Goal: Task Accomplishment & Management: Use online tool/utility

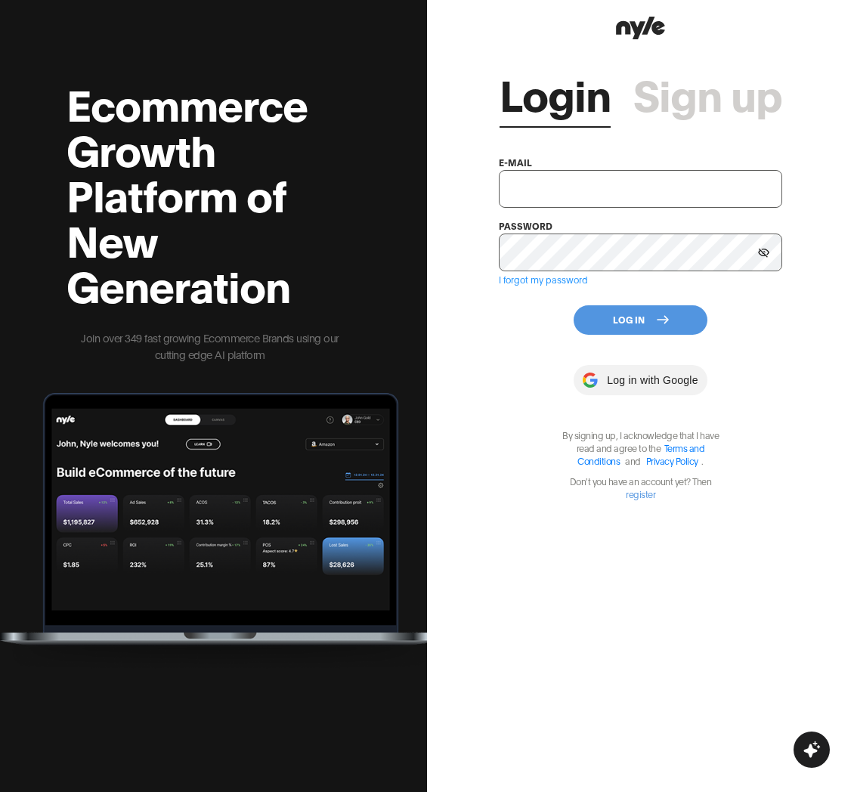
drag, startPoint x: 548, startPoint y: 193, endPoint x: 555, endPoint y: 196, distance: 8.4
click at [548, 193] on input "text" at bounding box center [640, 189] width 283 height 38
type input "[EMAIL_ADDRESS][PERSON_NAME]"
click at [622, 318] on button "Log In" at bounding box center [640, 319] width 134 height 29
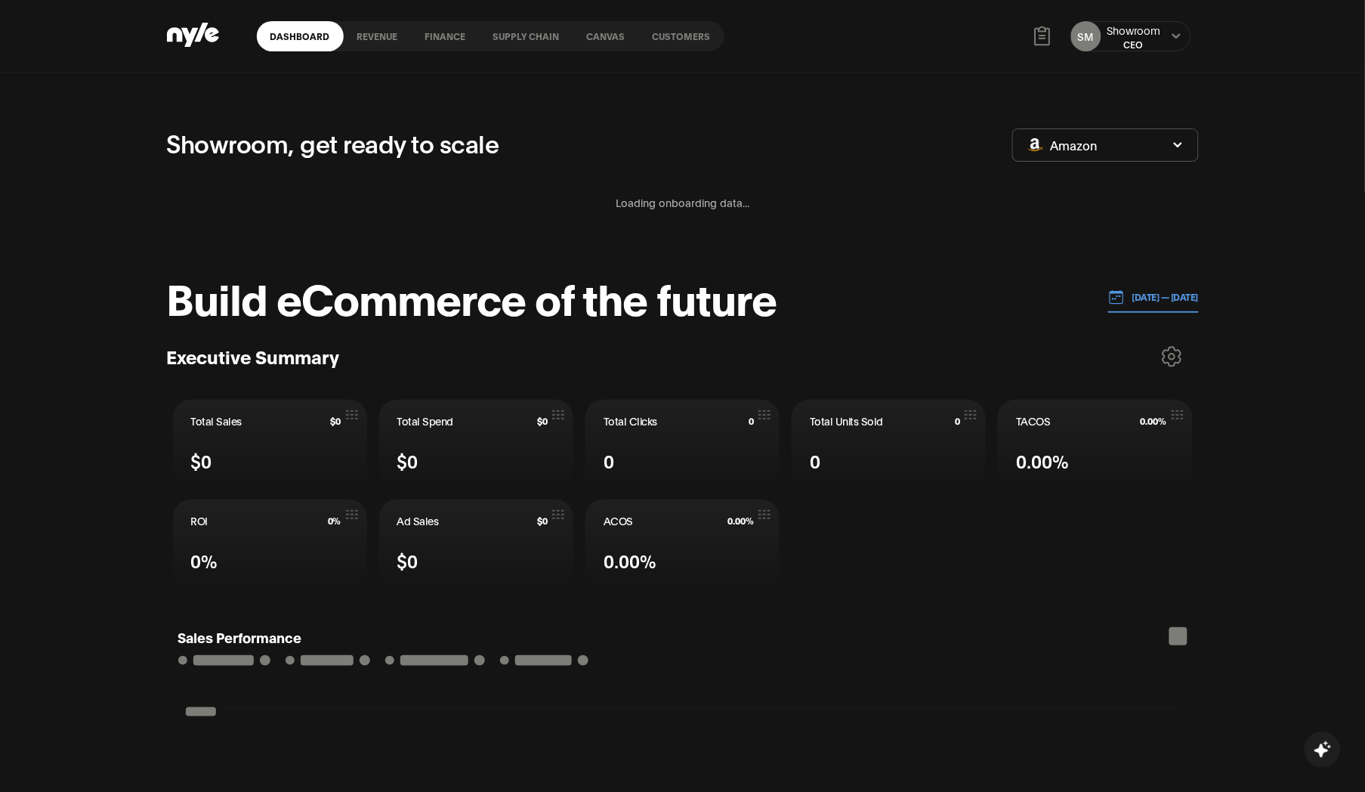
click at [703, 35] on link "Customers" at bounding box center [681, 36] width 85 height 30
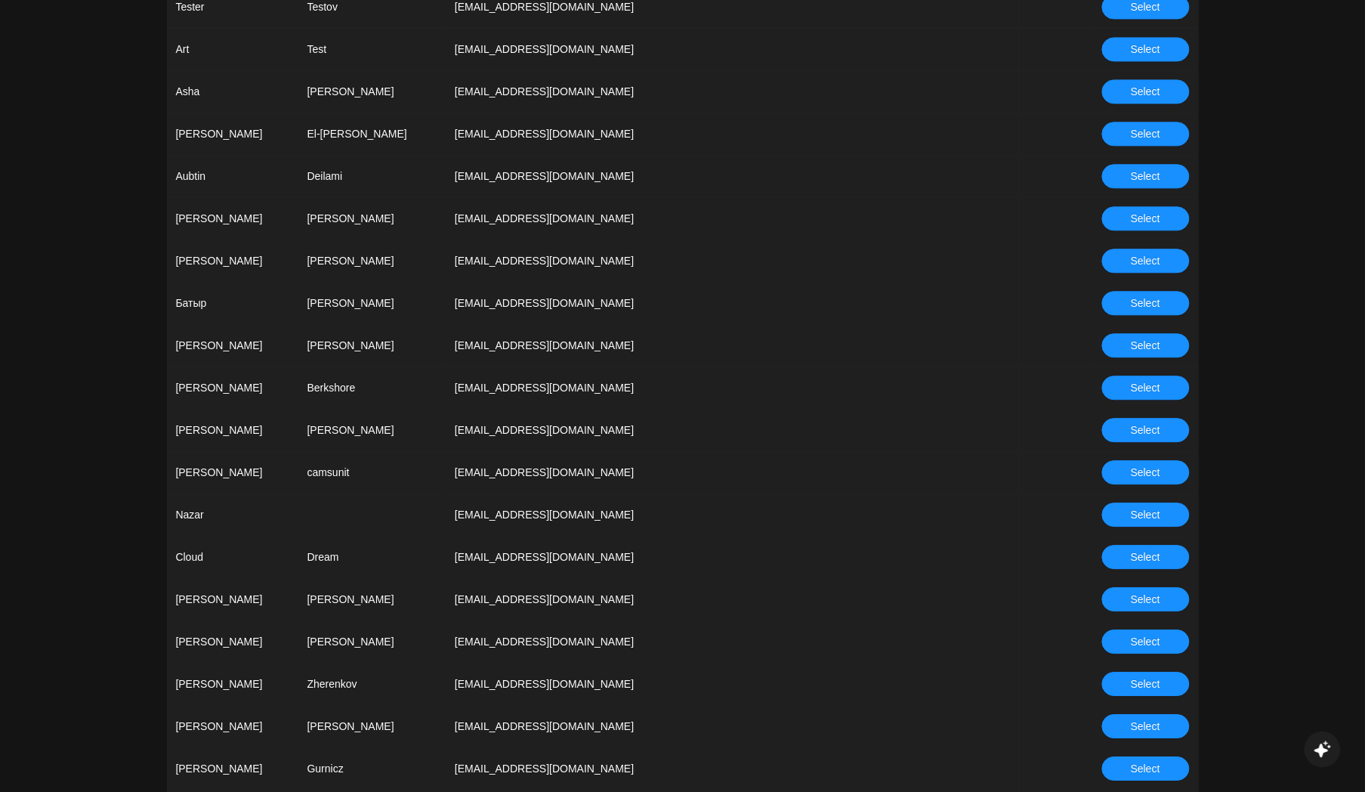
scroll to position [1175, 0]
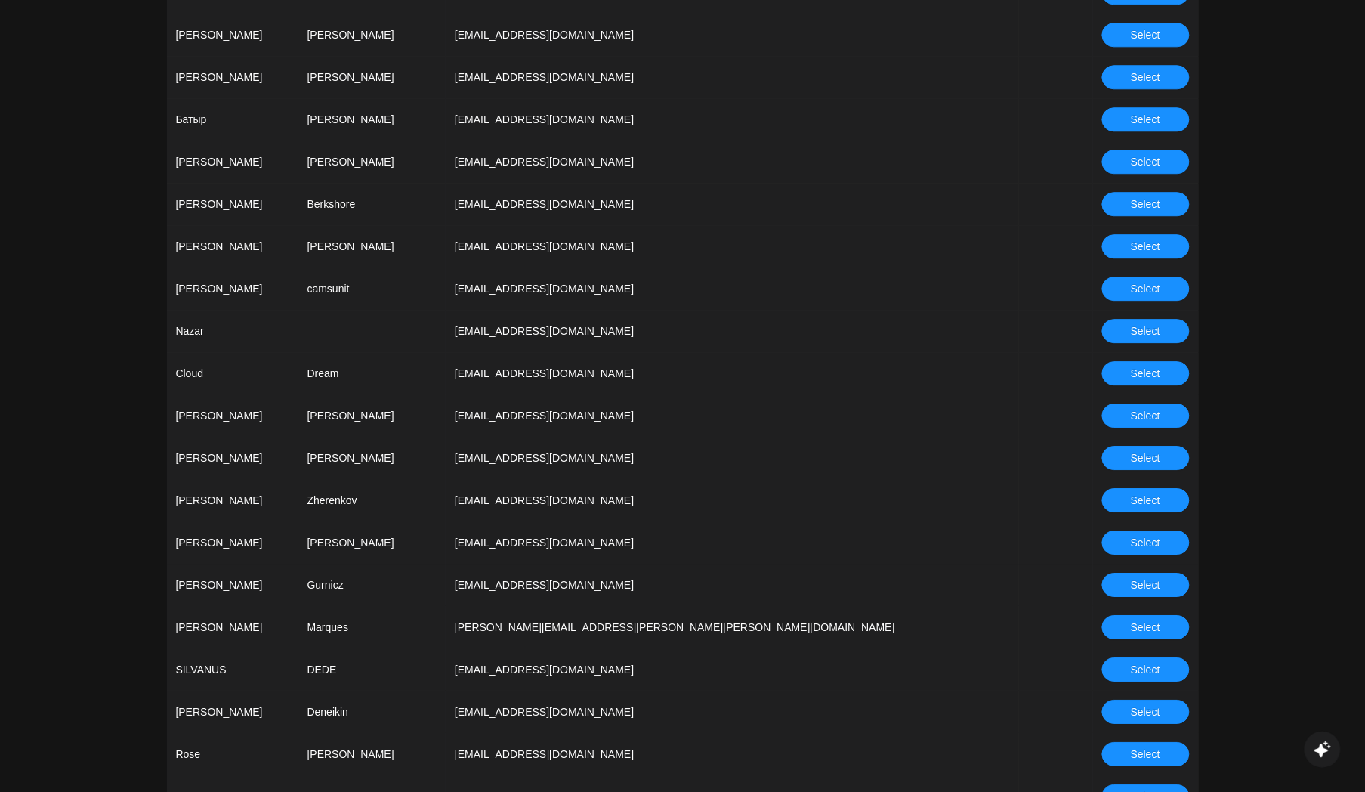
click at [853, 499] on span "Select" at bounding box center [1145, 500] width 29 height 17
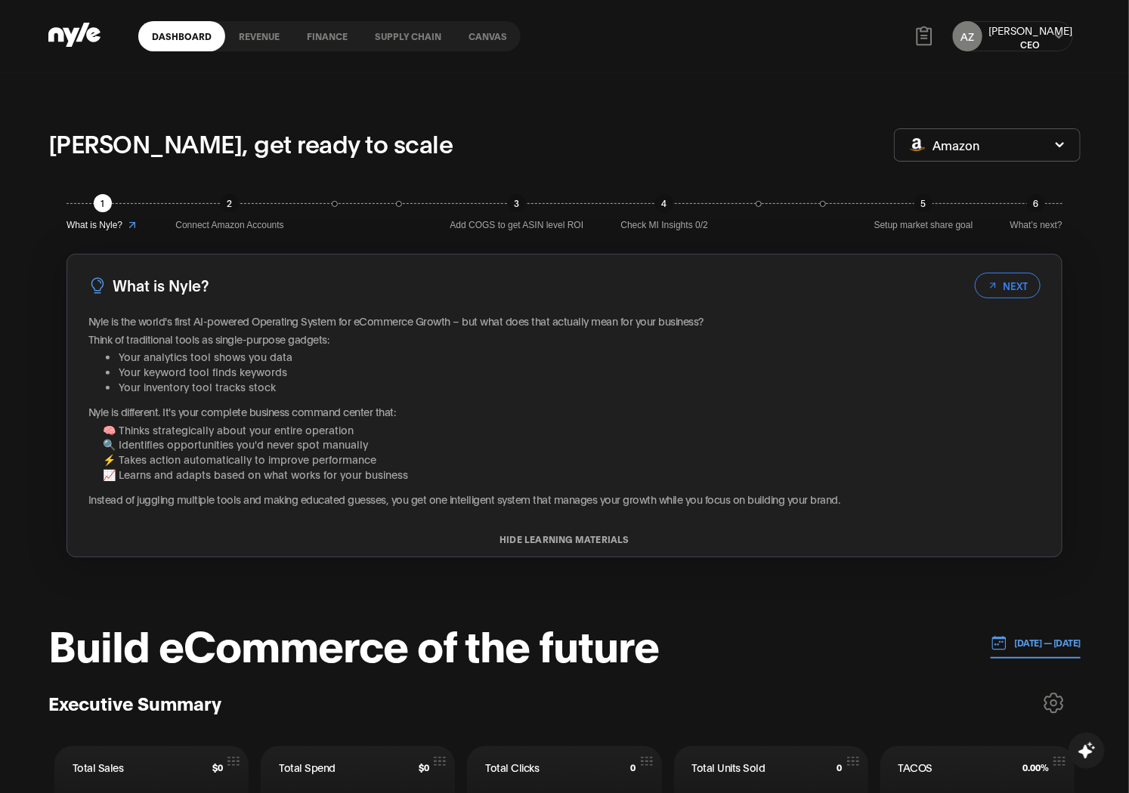
click at [258, 34] on button "Revenue" at bounding box center [259, 36] width 68 height 11
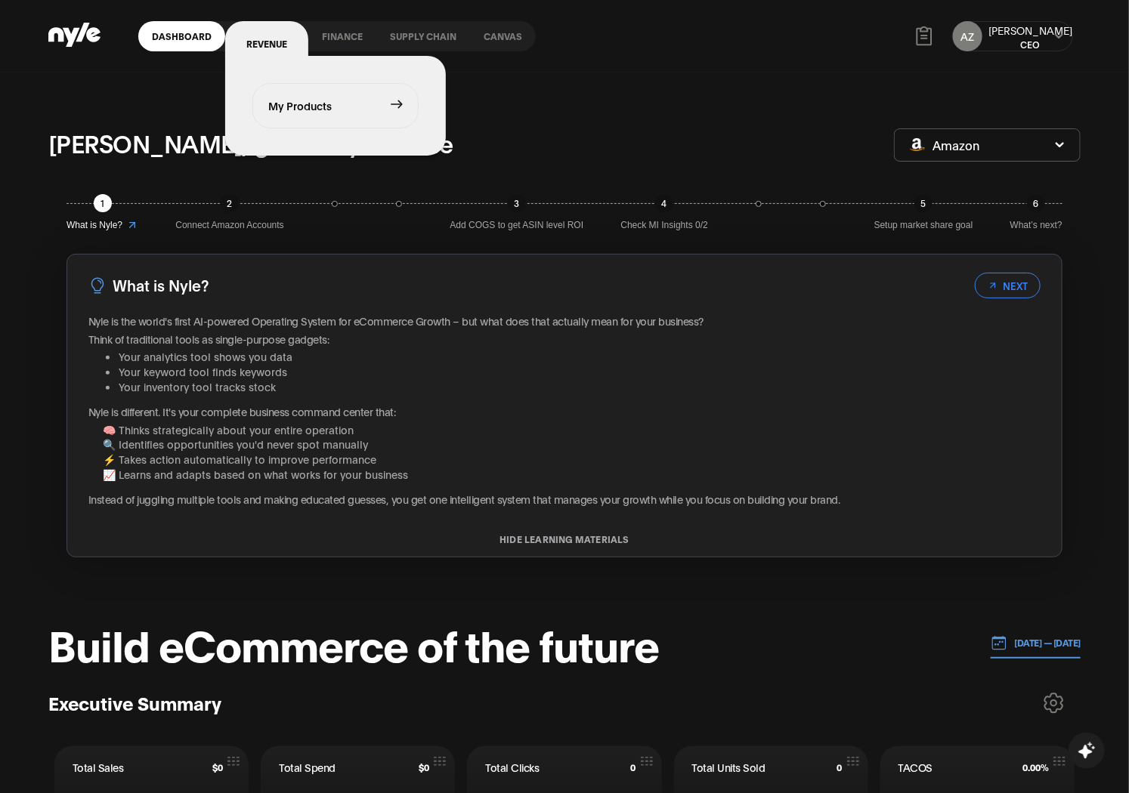
click at [285, 95] on link "My Products" at bounding box center [335, 106] width 165 height 44
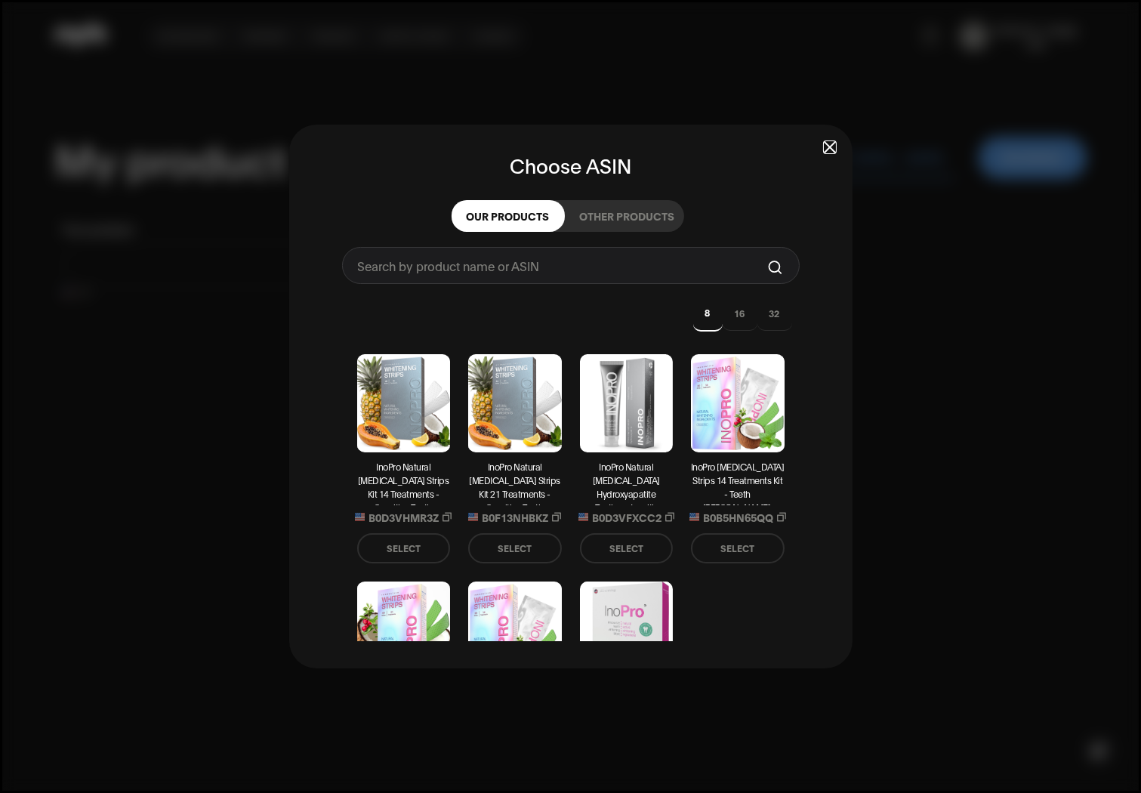
click at [397, 546] on button "SELECT" at bounding box center [404, 548] width 94 height 30
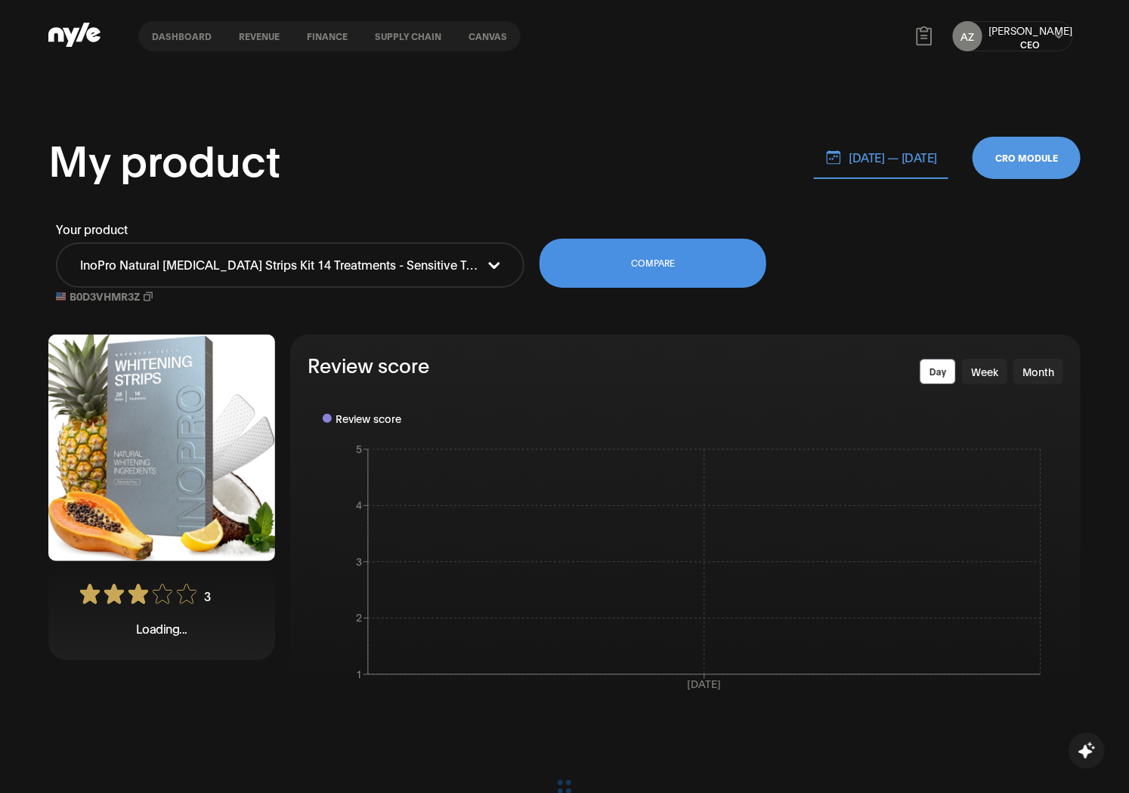
click at [654, 259] on button "COMPARE" at bounding box center [652, 263] width 227 height 49
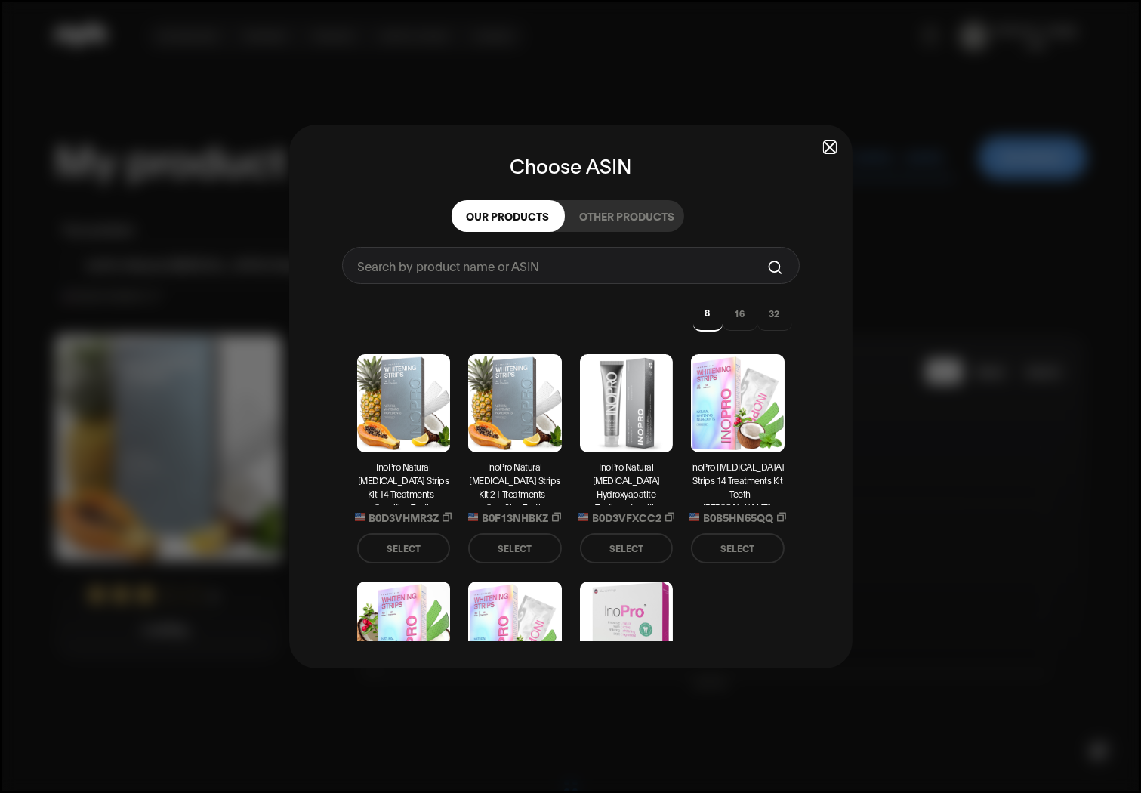
click at [623, 551] on button "SELECT" at bounding box center [627, 548] width 94 height 30
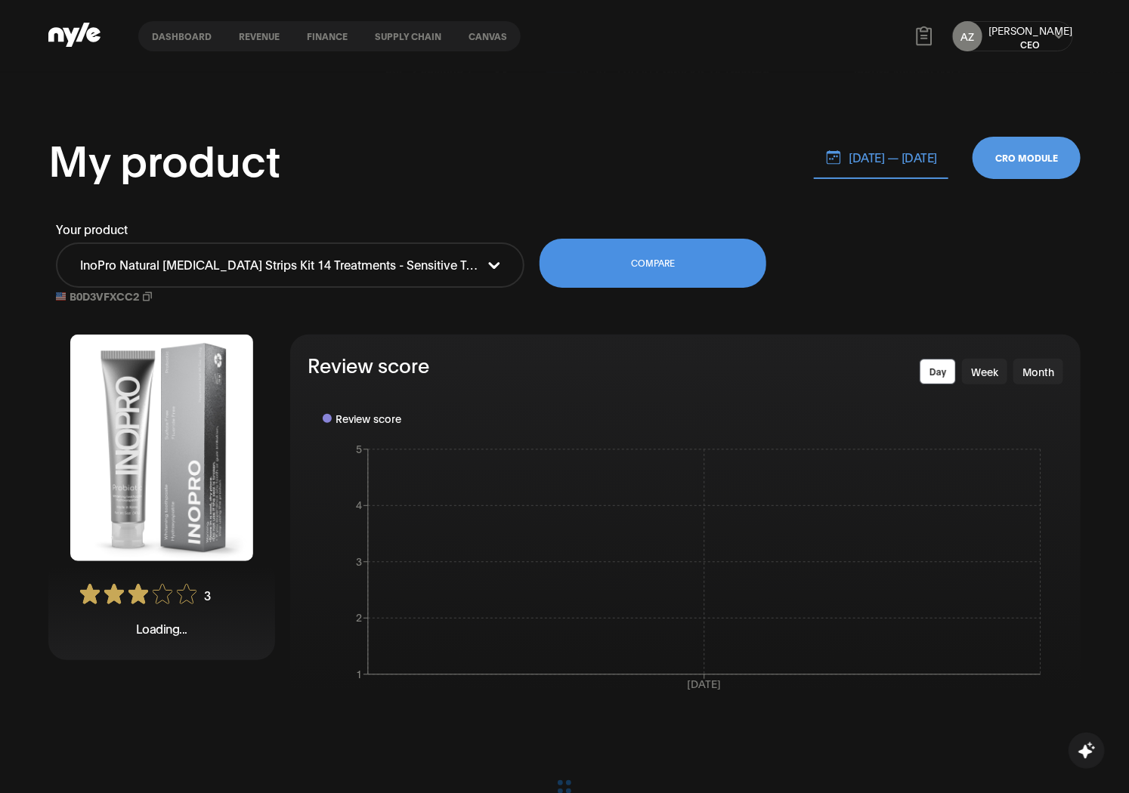
click at [692, 265] on button "COMPARE" at bounding box center [652, 263] width 227 height 49
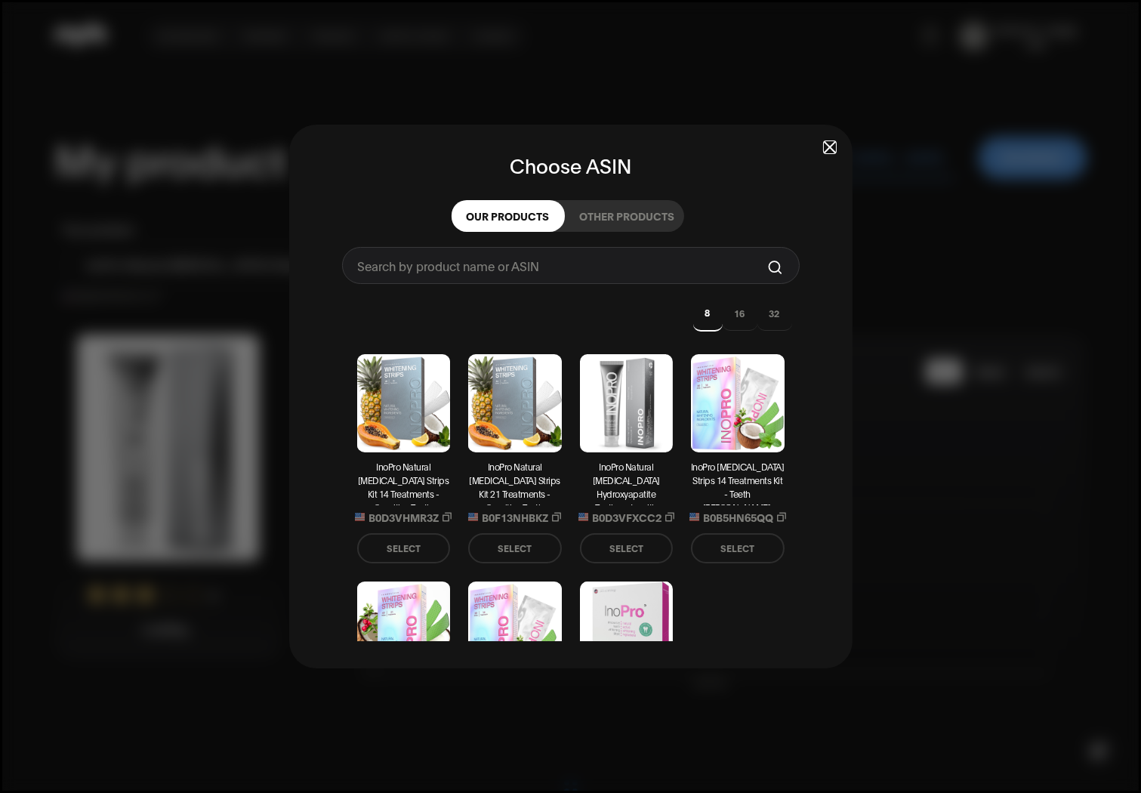
type input "InoPro Natural [MEDICAL_DATA] Hydroxyapatite Toothpaste with Probiotic for Sens…"
click at [828, 142] on span "button" at bounding box center [830, 147] width 11 height 11
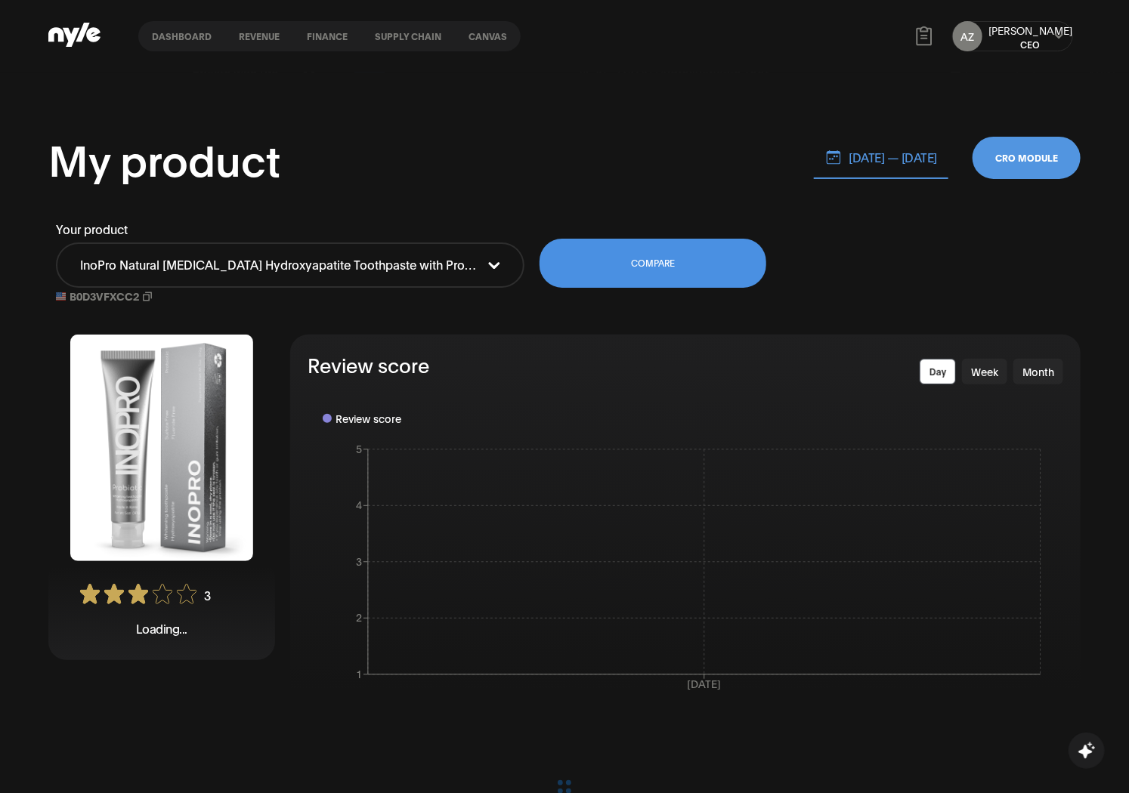
click at [511, 248] on button "InoPro Natural [MEDICAL_DATA] Hydroxyapatite Toothpaste with Probiotic for Sens…" at bounding box center [290, 264] width 468 height 45
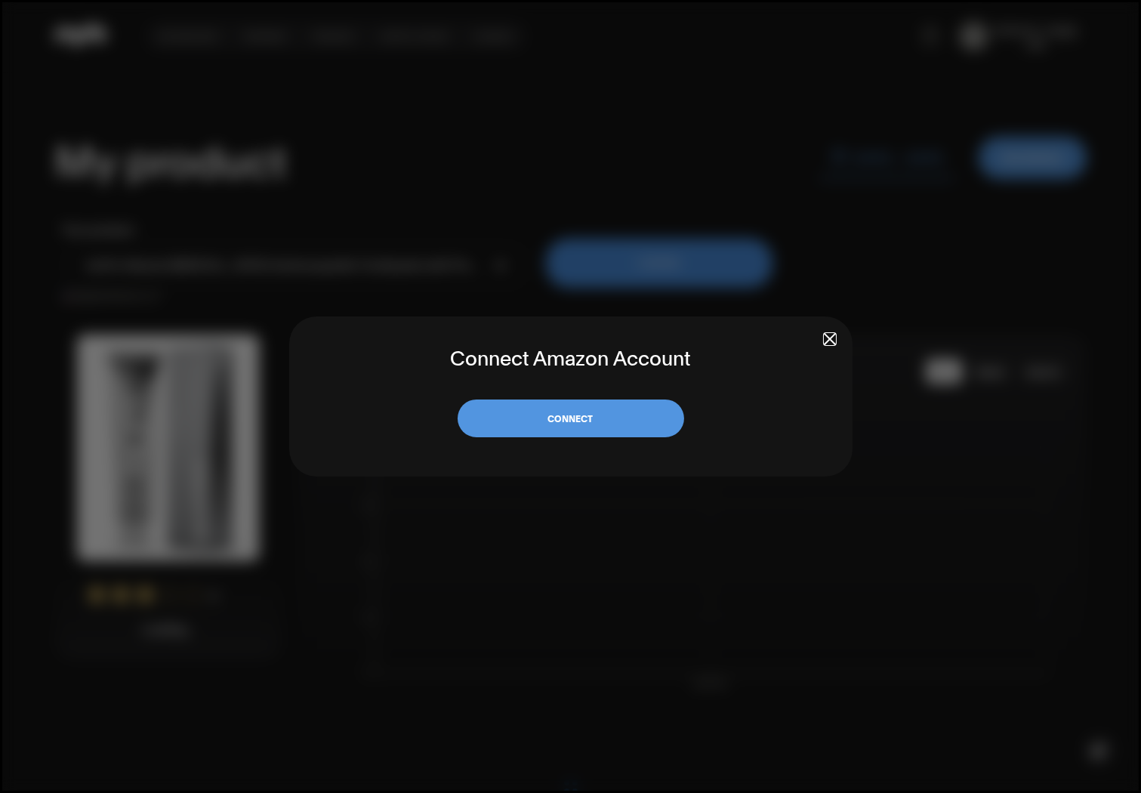
click at [562, 421] on button "Connect" at bounding box center [571, 419] width 227 height 39
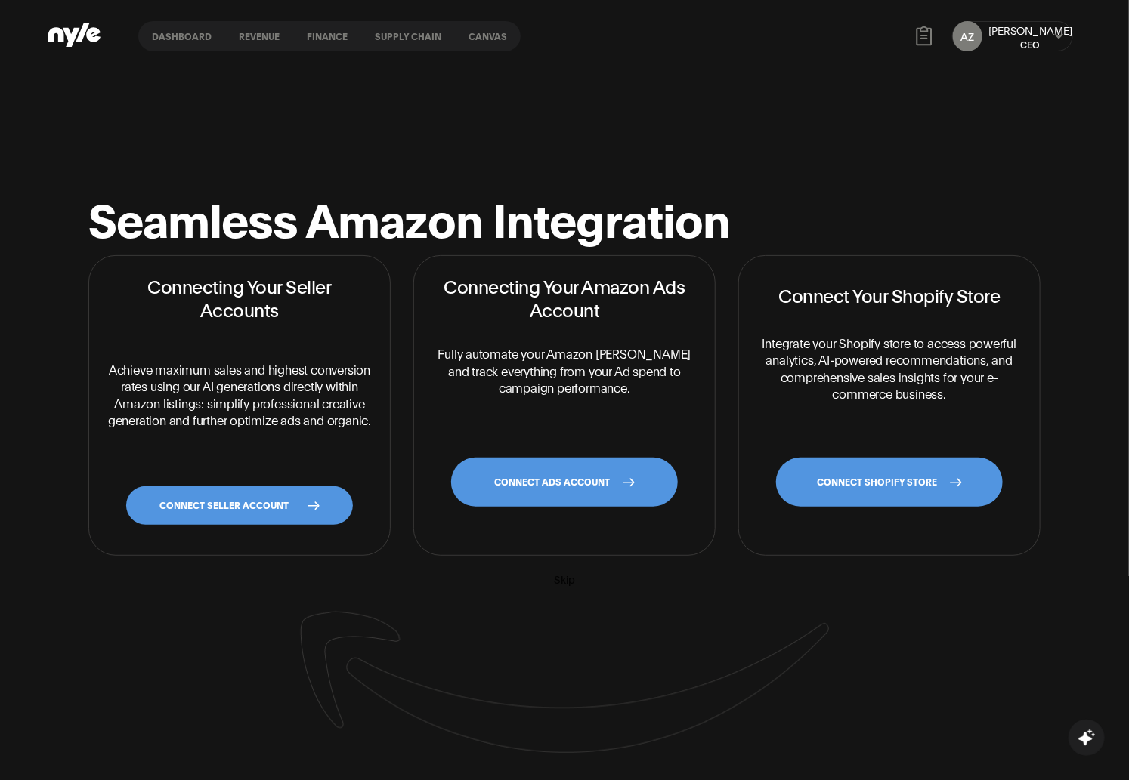
click at [338, 502] on link "CONNECT SELLER ACCOUNT" at bounding box center [239, 506] width 227 height 39
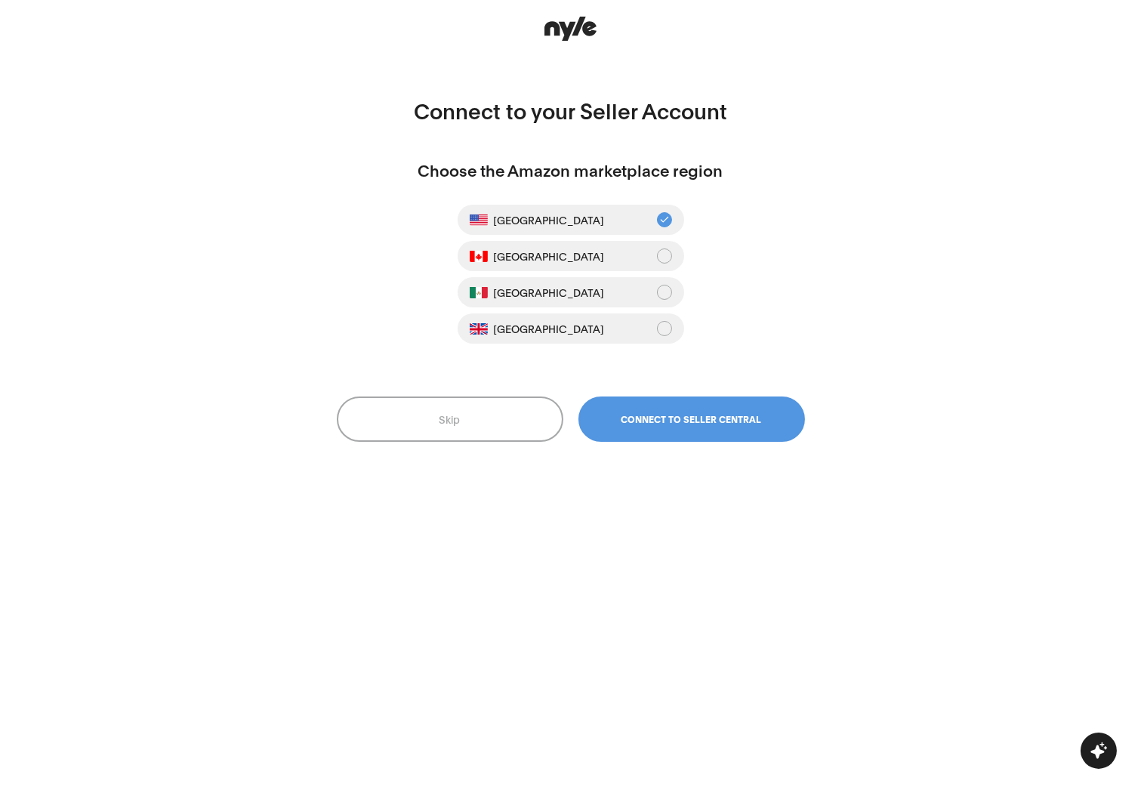
click at [394, 431] on button "Skip" at bounding box center [450, 419] width 227 height 45
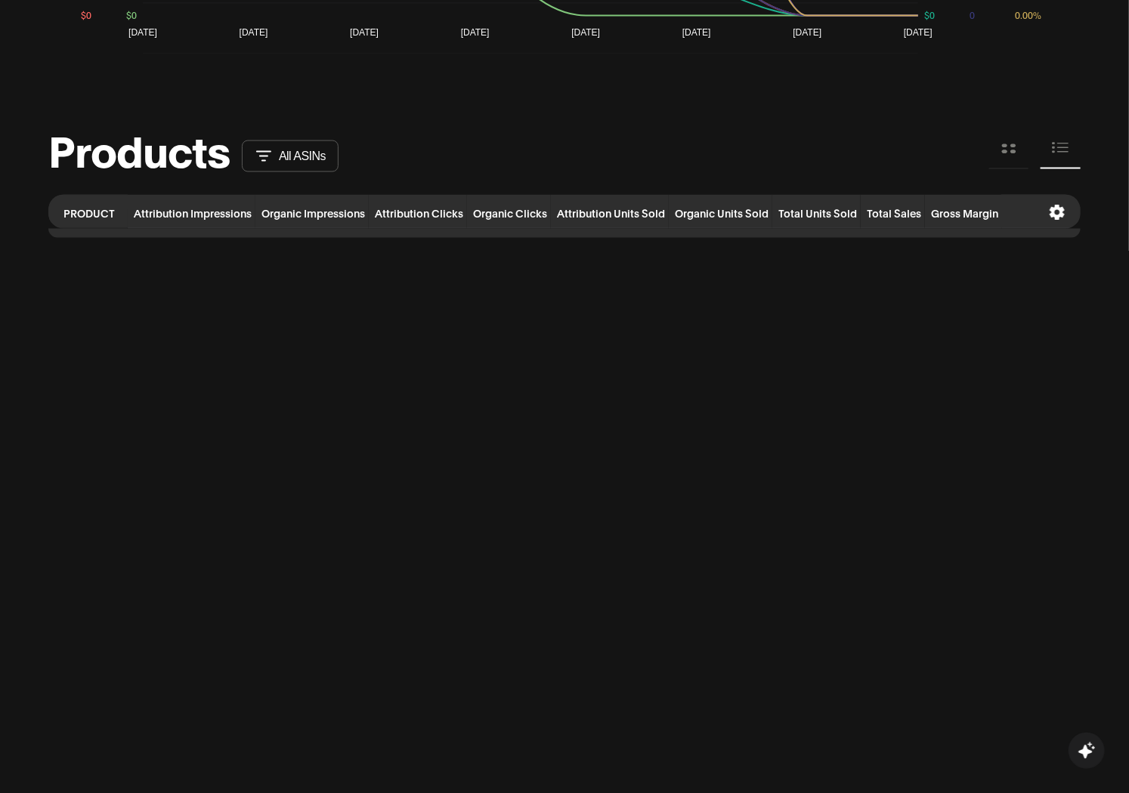
scroll to position [1097, 0]
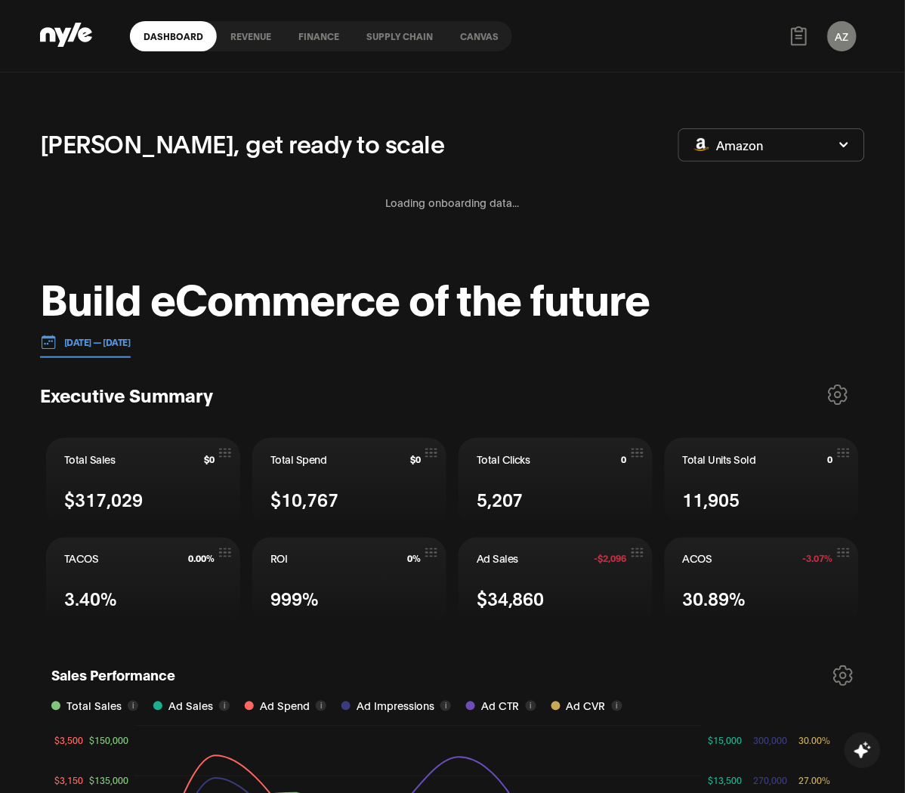
click at [449, 40] on link "Canvas" at bounding box center [479, 36] width 66 height 30
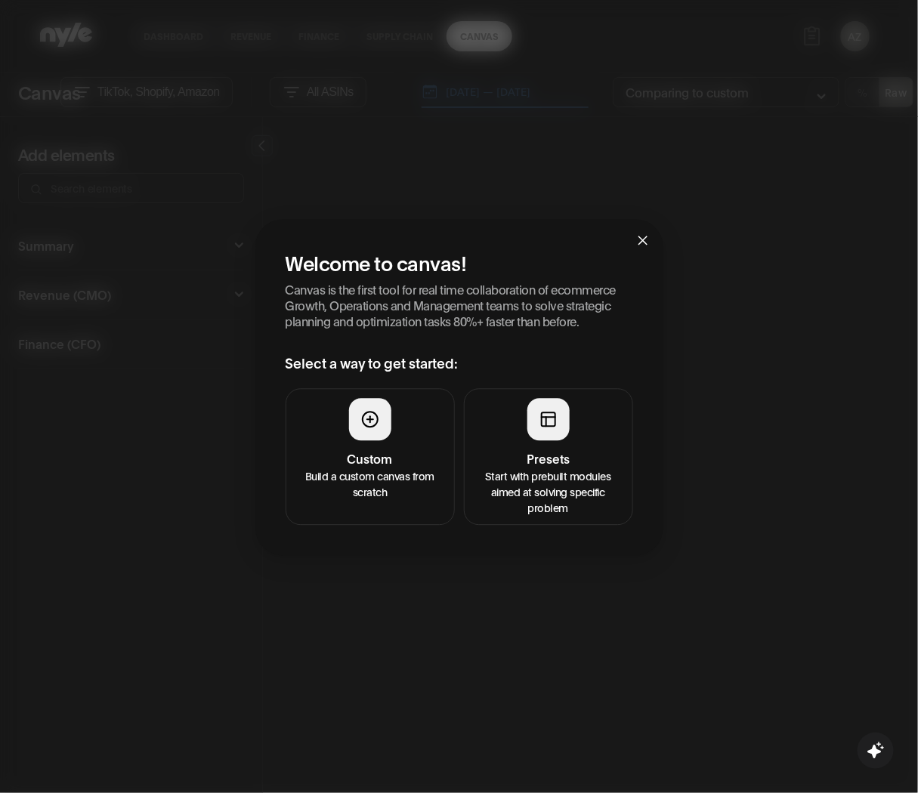
click at [508, 457] on h4 "Presets" at bounding box center [549, 459] width 150 height 18
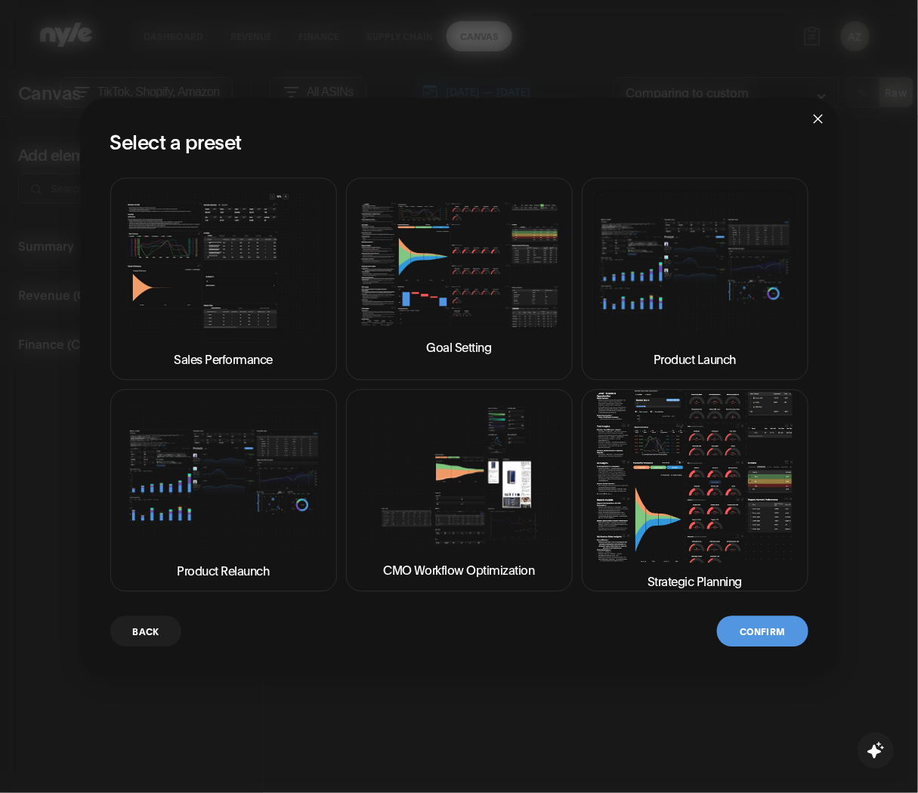
drag, startPoint x: 660, startPoint y: 505, endPoint x: 667, endPoint y: 524, distance: 20.3
click at [662, 504] on img at bounding box center [695, 476] width 201 height 171
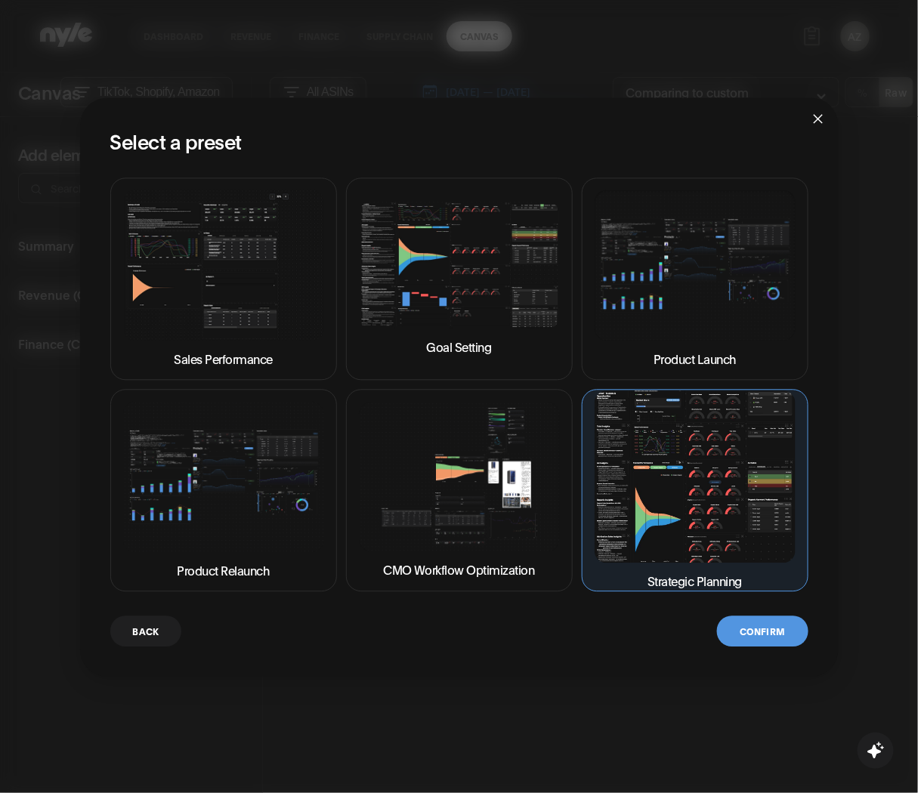
click at [783, 629] on button "Confirm" at bounding box center [762, 631] width 91 height 31
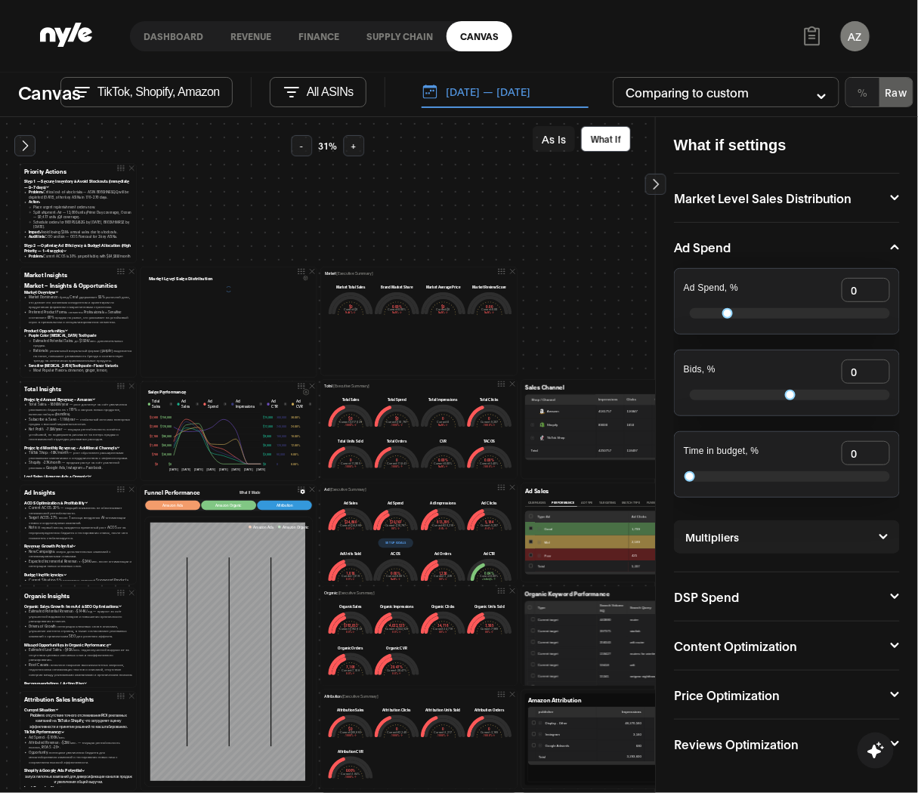
click at [110, 85] on p "TikTok, Shopify, Amazon" at bounding box center [158, 92] width 122 height 14
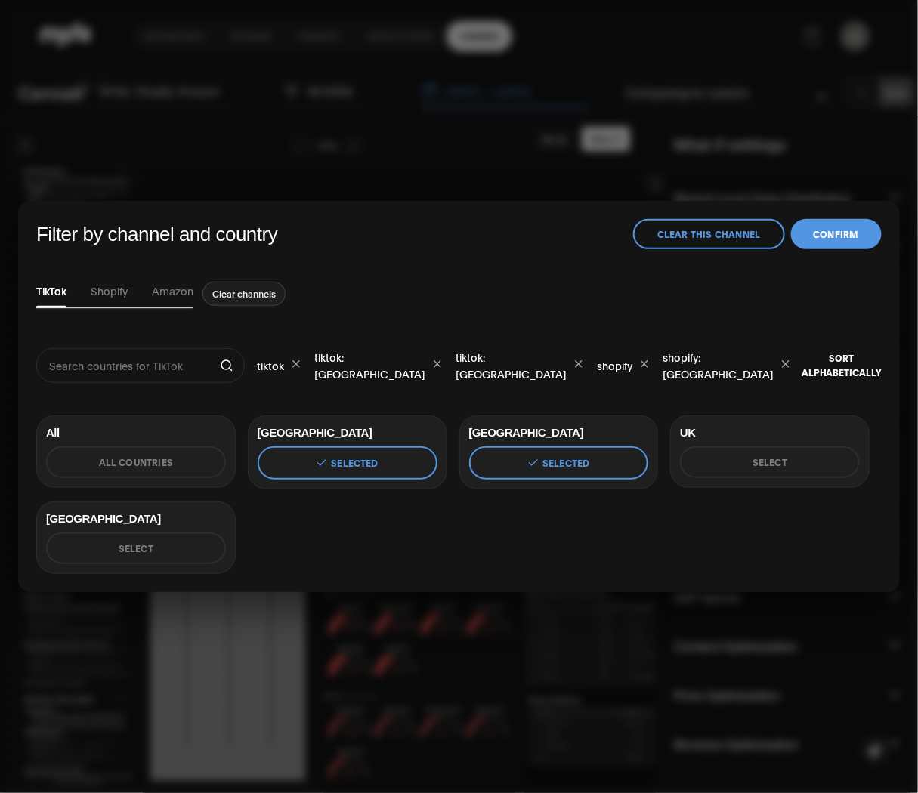
click at [738, 236] on button "Clear this channel" at bounding box center [709, 234] width 152 height 30
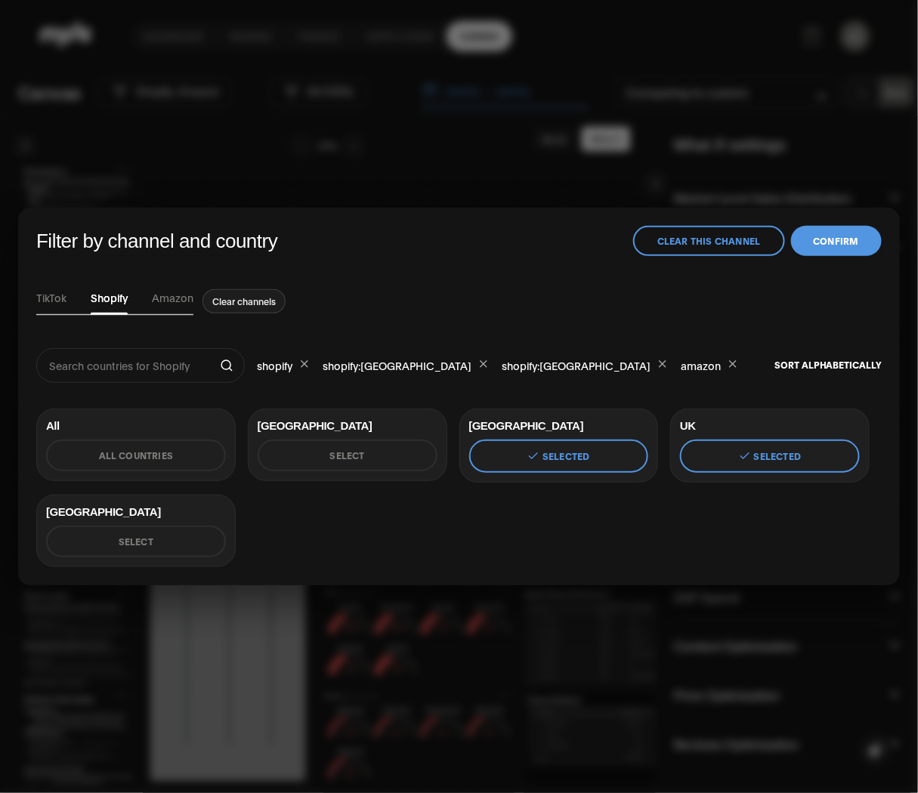
click at [713, 242] on button "Clear this channel" at bounding box center [709, 241] width 152 height 30
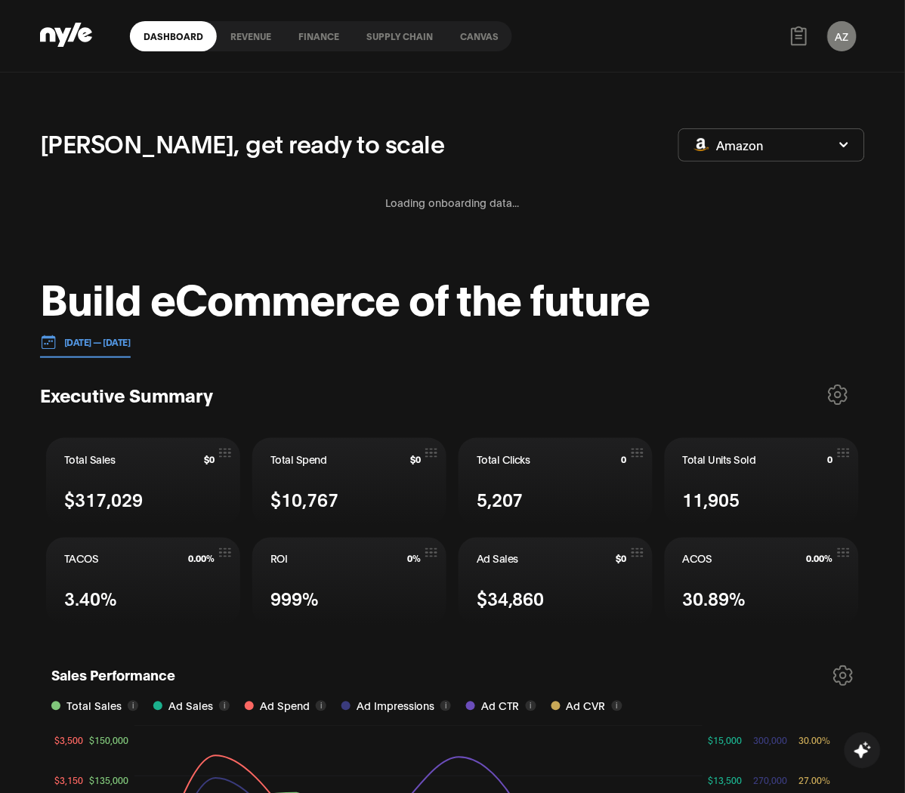
scroll to position [190, 2]
click at [464, 41] on link "Canvas" at bounding box center [479, 36] width 66 height 30
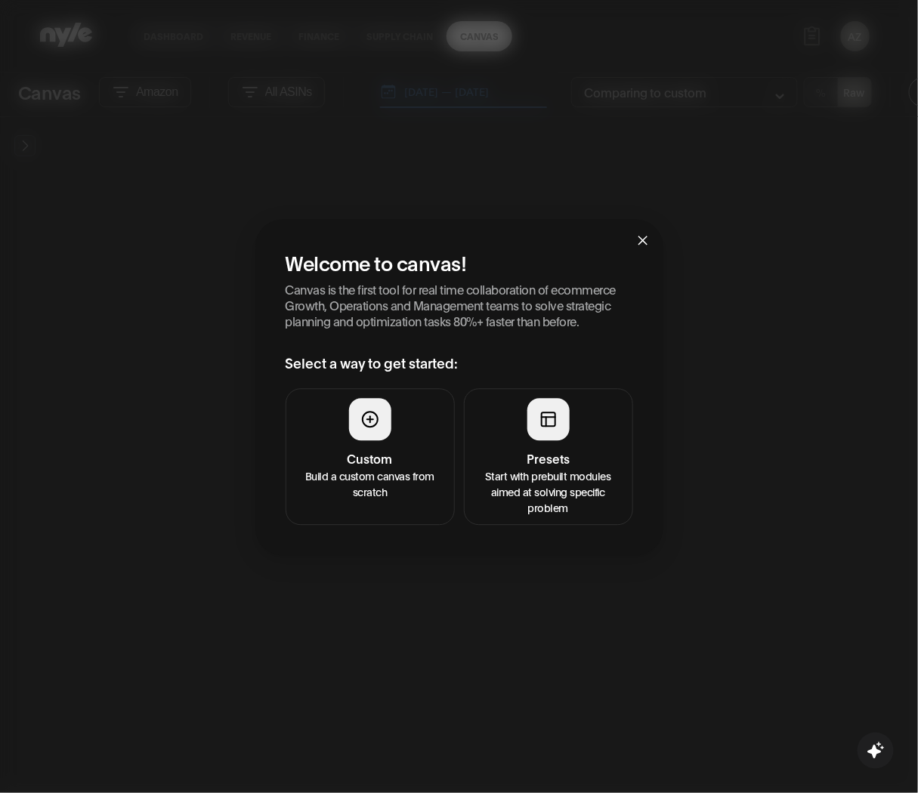
click at [521, 451] on h4 "Presets" at bounding box center [549, 459] width 150 height 18
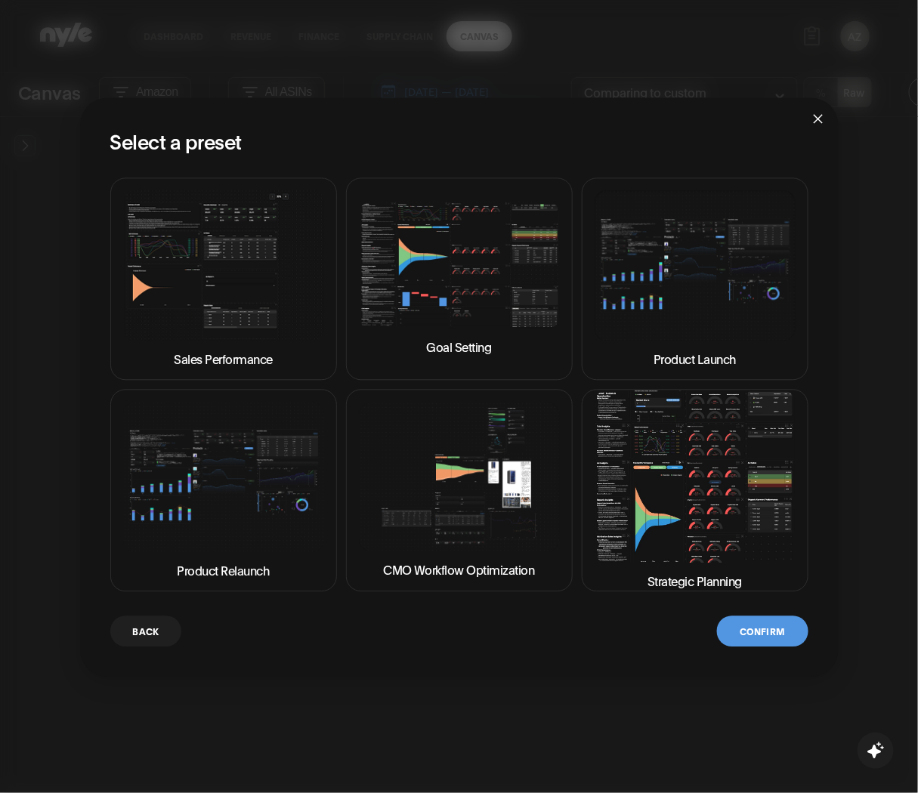
click at [715, 507] on img at bounding box center [695, 476] width 201 height 171
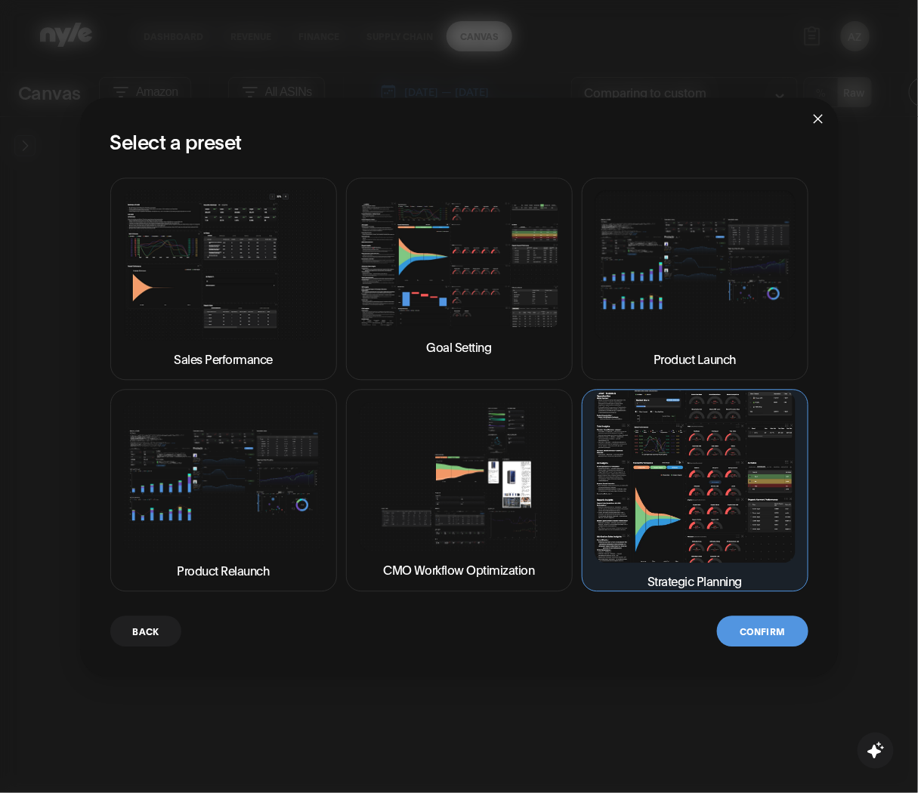
click at [768, 651] on div "Select a preset Sales Performance Goal Setting Product Launch Product Relaunch …" at bounding box center [459, 387] width 758 height 579
click at [727, 466] on img at bounding box center [695, 476] width 201 height 171
drag, startPoint x: 230, startPoint y: 425, endPoint x: 144, endPoint y: 530, distance: 135.3
drag, startPoint x: 144, startPoint y: 530, endPoint x: 116, endPoint y: 637, distance: 111.0
click at [116, 637] on button "Back" at bounding box center [146, 631] width 72 height 31
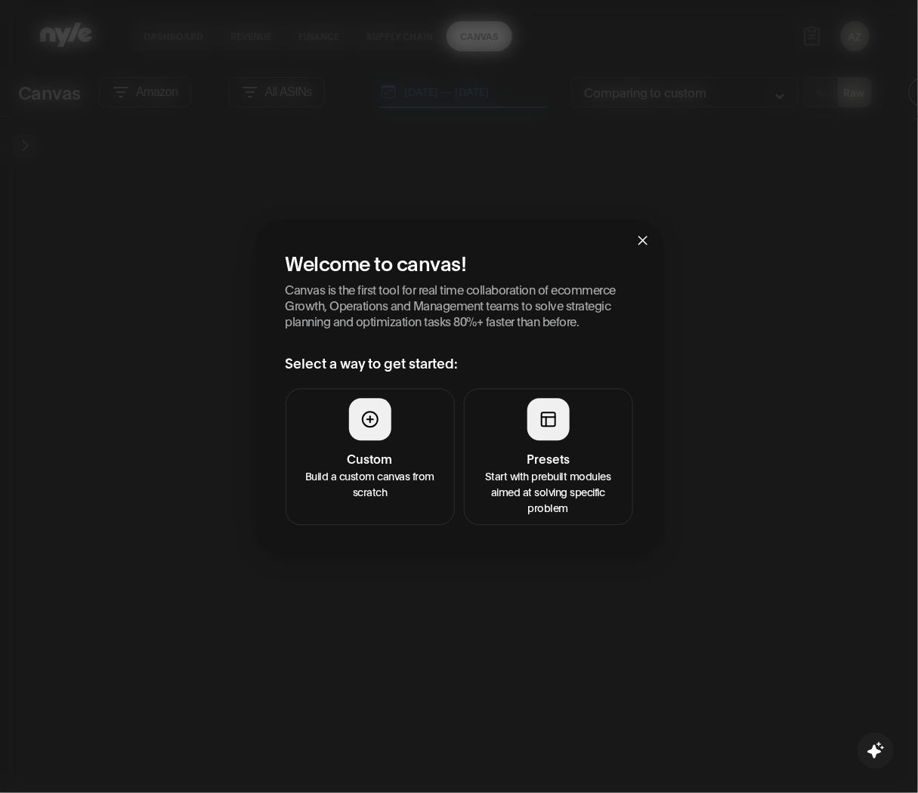
click at [124, 635] on div "Welcome to canvas! Canvas is the first tool for real time collaboration of ecom…" at bounding box center [459, 396] width 918 height 793
click at [341, 451] on h4 "Custom" at bounding box center [370, 459] width 150 height 18
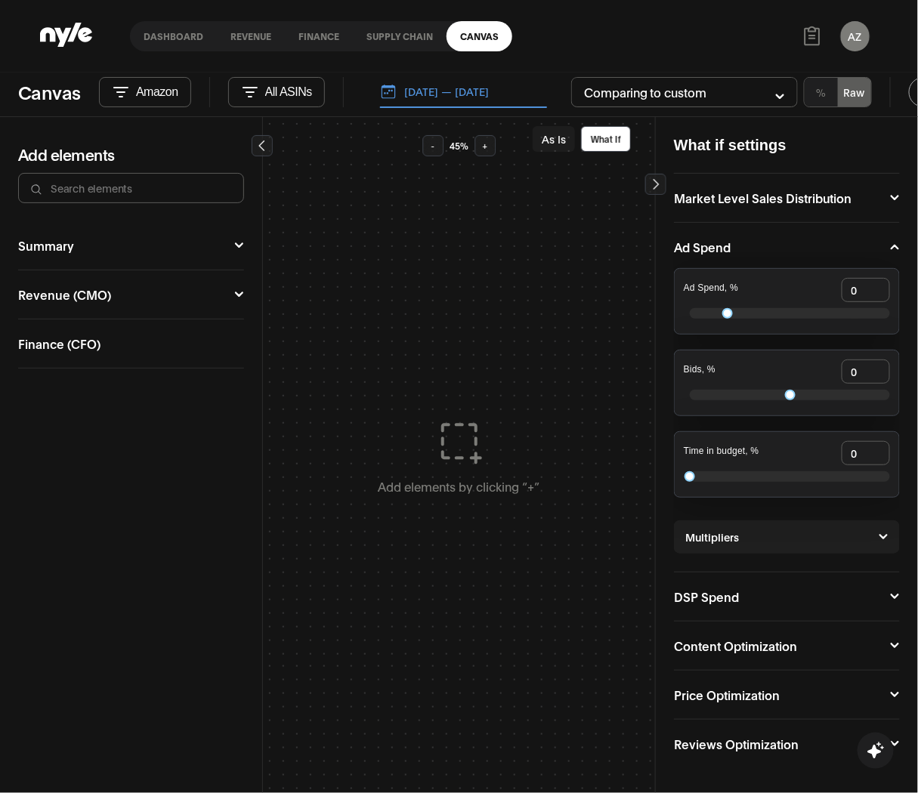
click at [63, 366] on div "Finance (CFO) Financial Overview Profit and Loss Statement Waterfall" at bounding box center [131, 344] width 226 height 49
click at [184, 32] on link "Dashboard" at bounding box center [173, 36] width 87 height 30
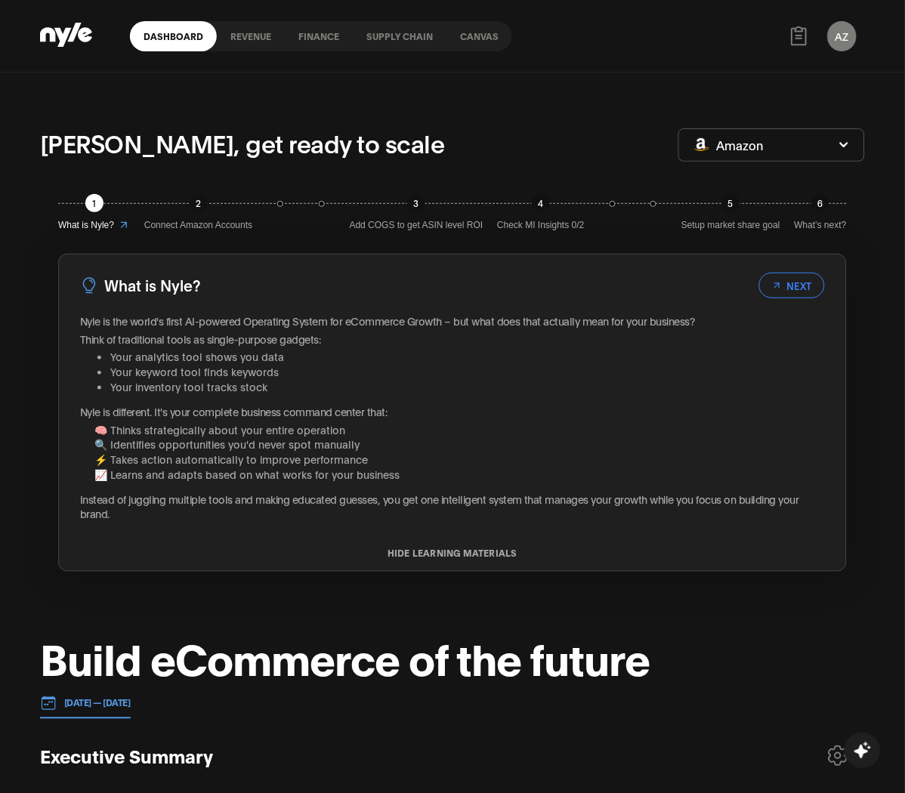
click at [776, 283] on icon at bounding box center [777, 285] width 11 height 11
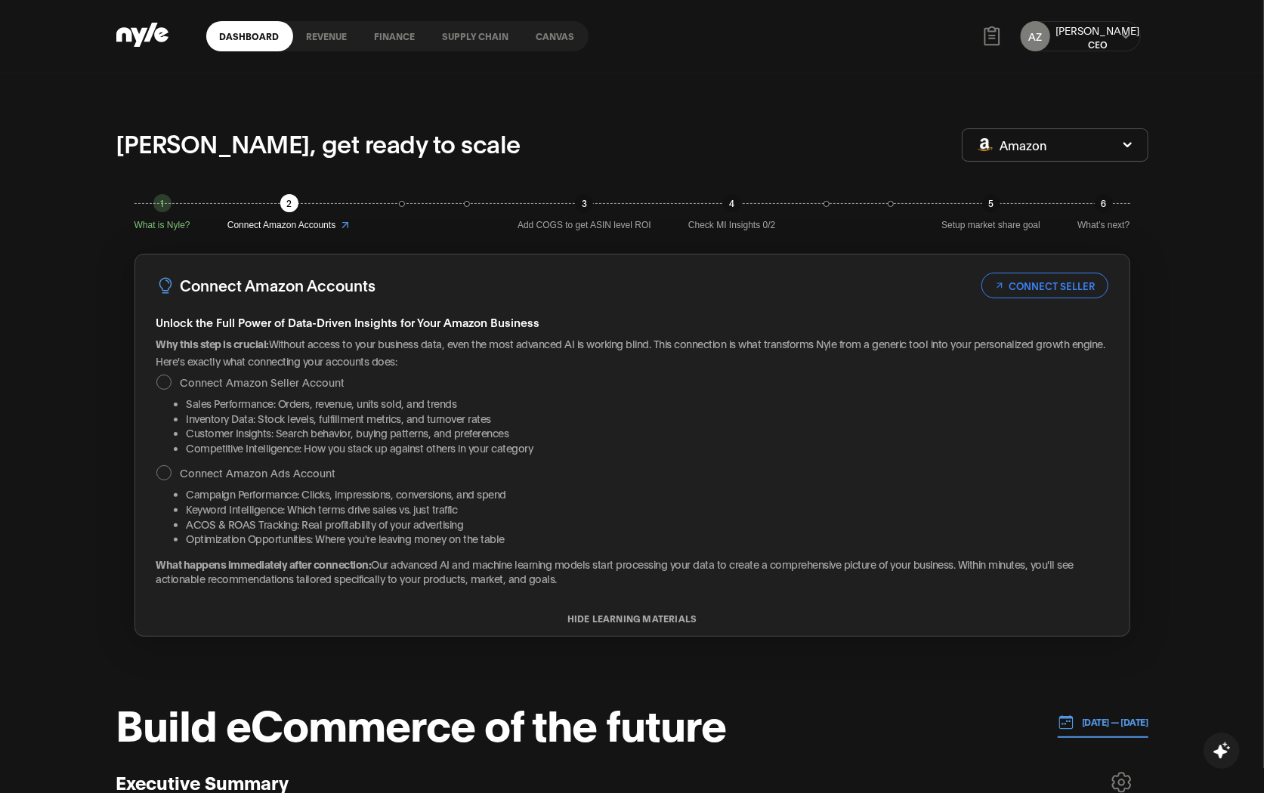
click at [391, 36] on link "finance" at bounding box center [395, 36] width 68 height 30
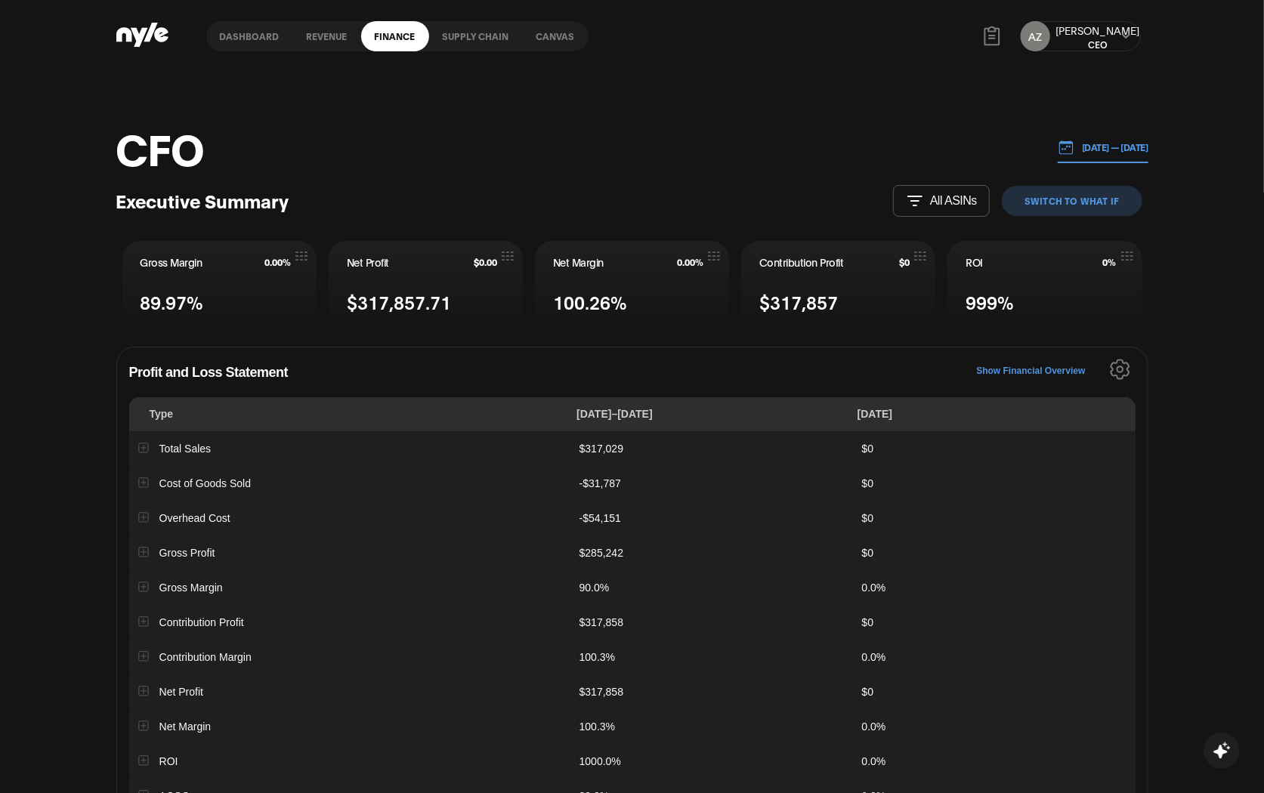
click at [449, 34] on link "Supply chain" at bounding box center [476, 36] width 94 height 30
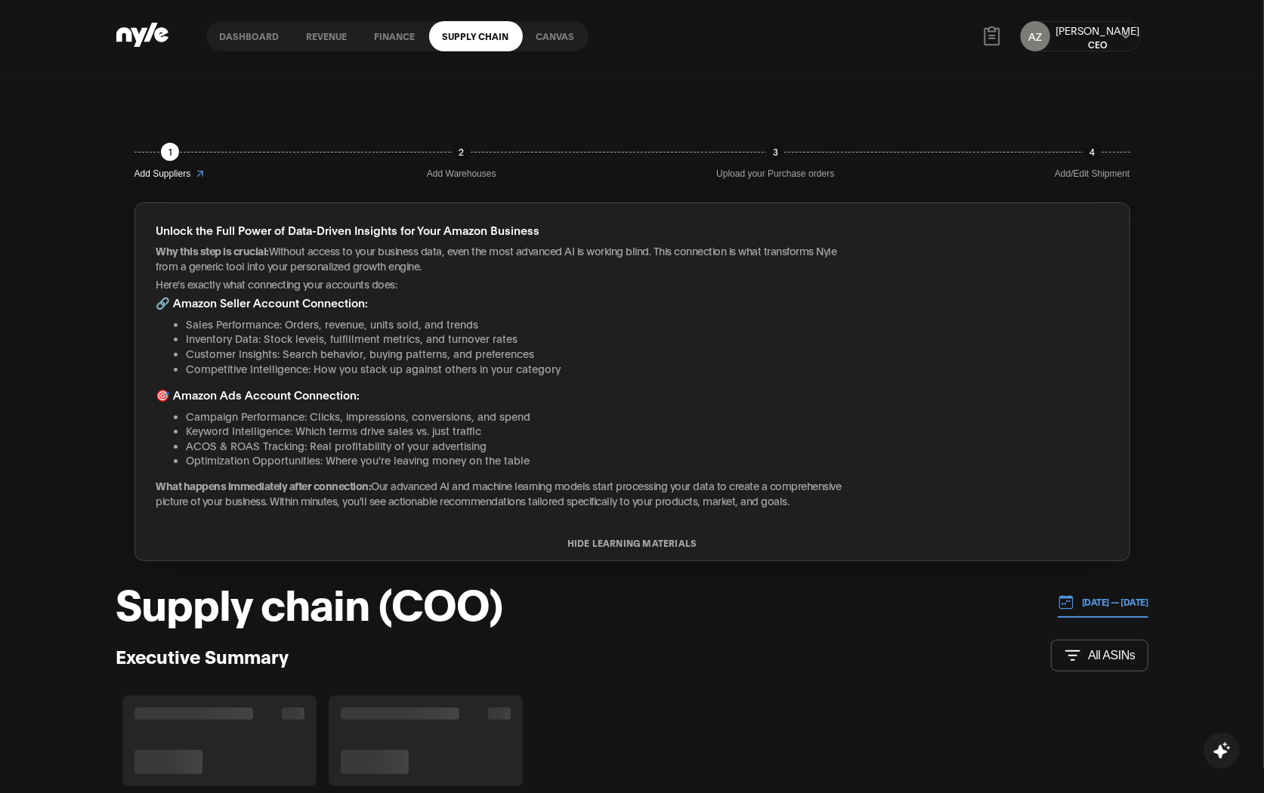
click at [539, 31] on link "Canvas" at bounding box center [556, 36] width 66 height 30
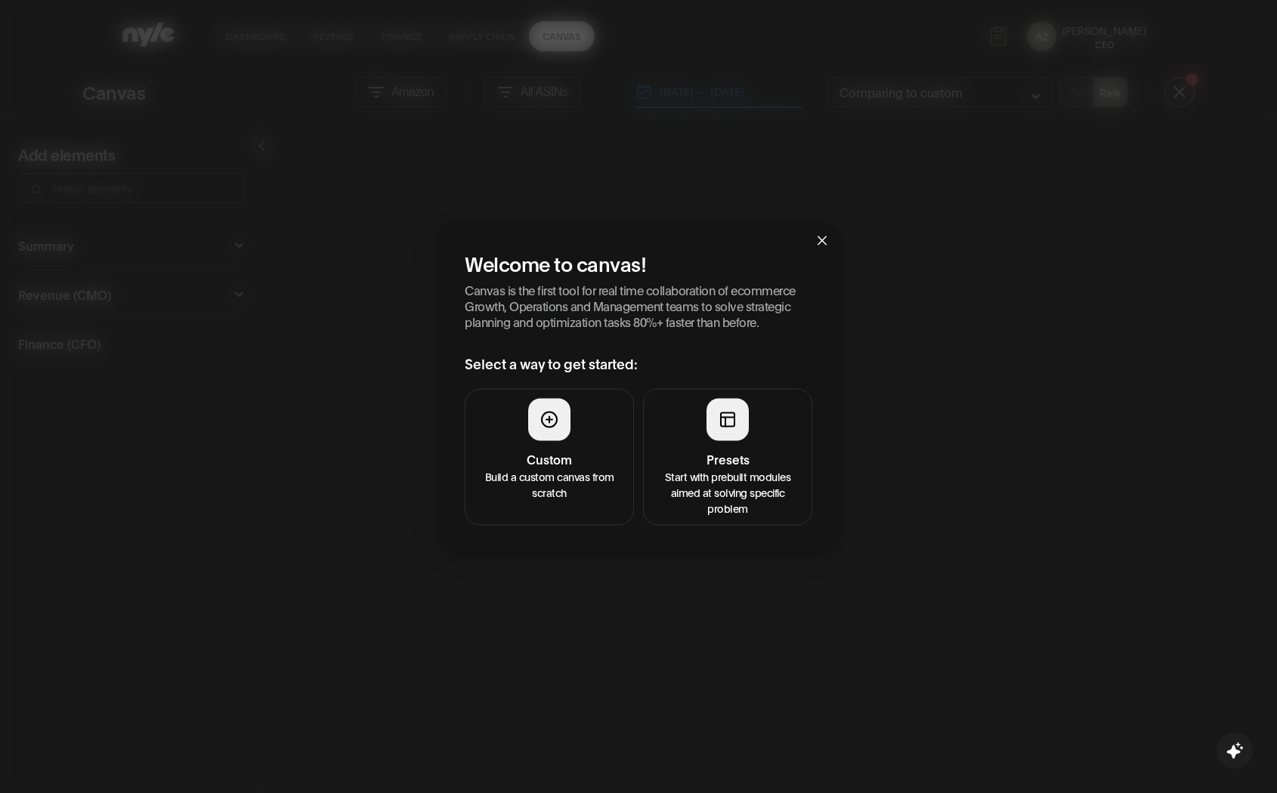
click at [771, 420] on button "Presets Start with prebuilt modules aimed at solving specific problem" at bounding box center [727, 457] width 169 height 137
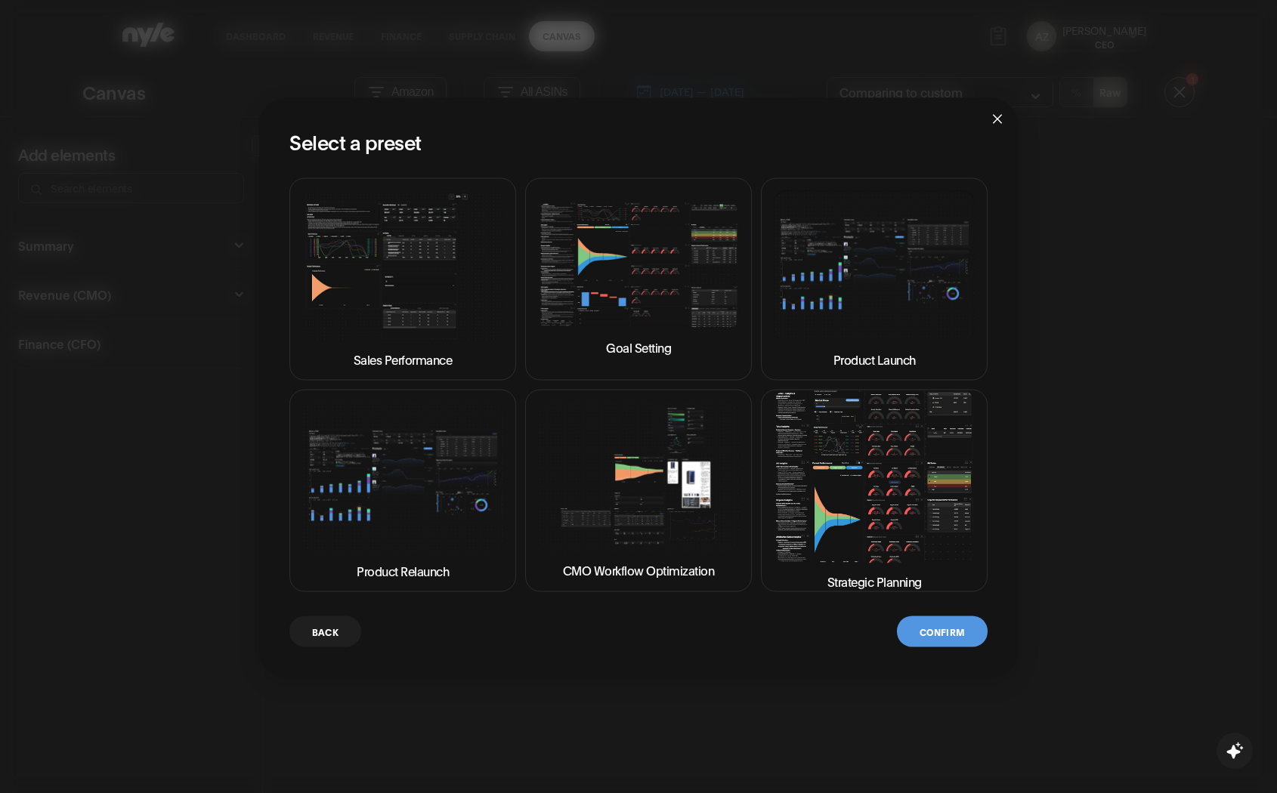
click at [918, 605] on div "Sales Performance Goal Setting Product Launch Product Relaunch CMO Workflow Opt…" at bounding box center [638, 412] width 698 height 469
click at [867, 492] on img at bounding box center [874, 476] width 201 height 171
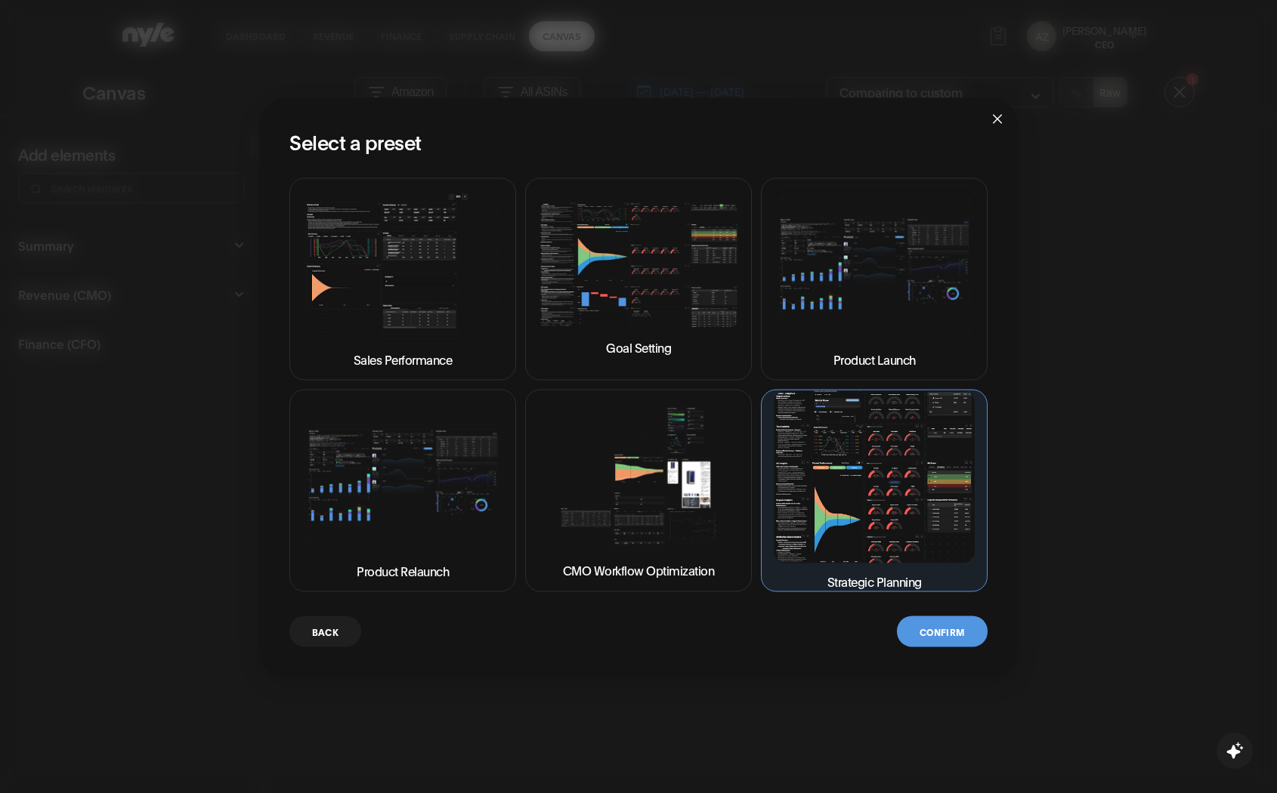
click at [954, 625] on button "Confirm" at bounding box center [942, 631] width 91 height 31
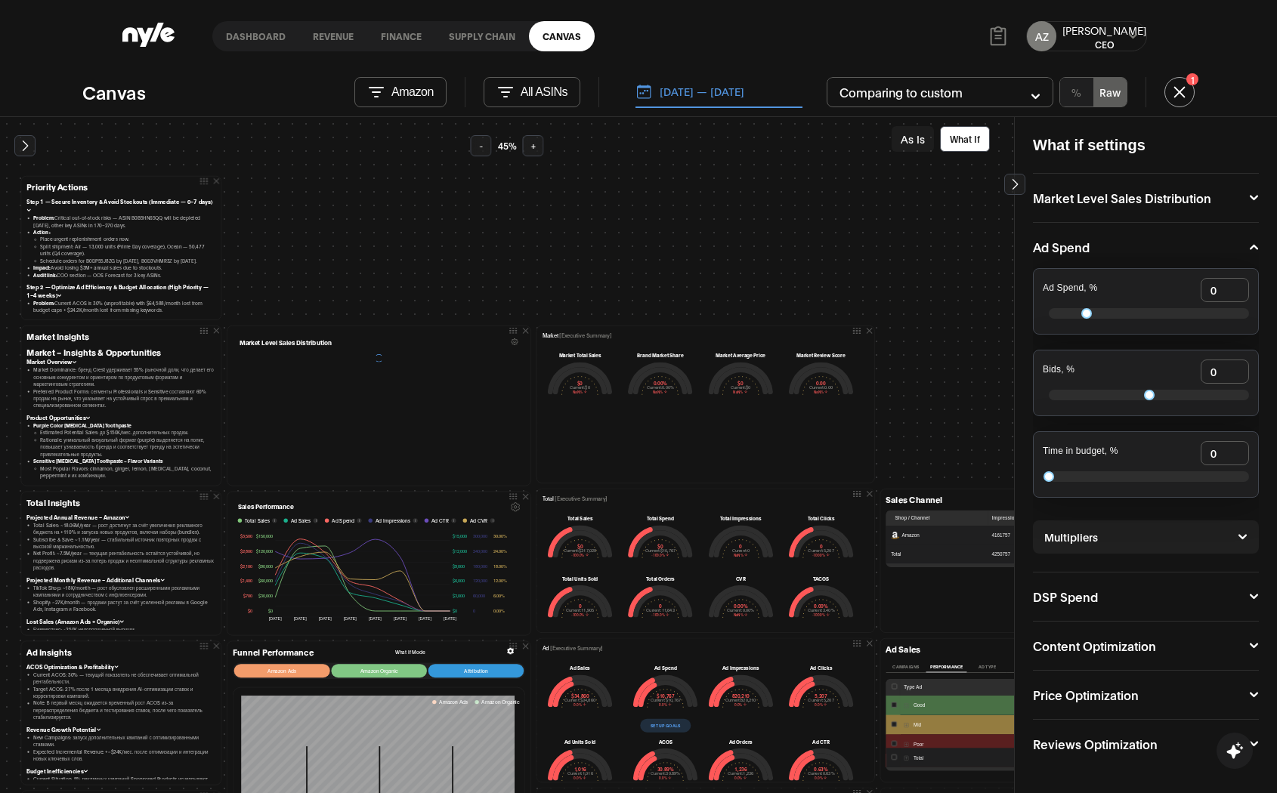
click at [235, 32] on link "Dashboard" at bounding box center [255, 36] width 87 height 30
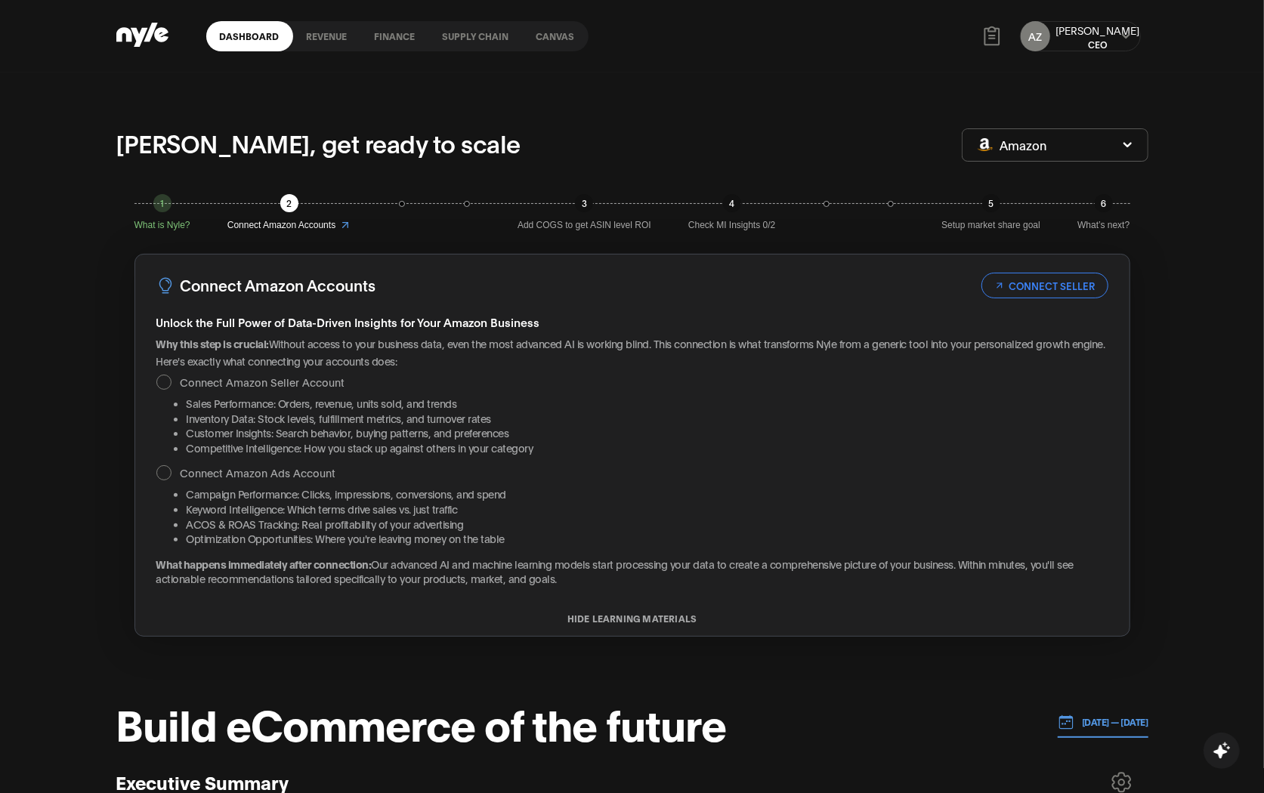
click at [556, 33] on link "Canvas" at bounding box center [556, 36] width 66 height 30
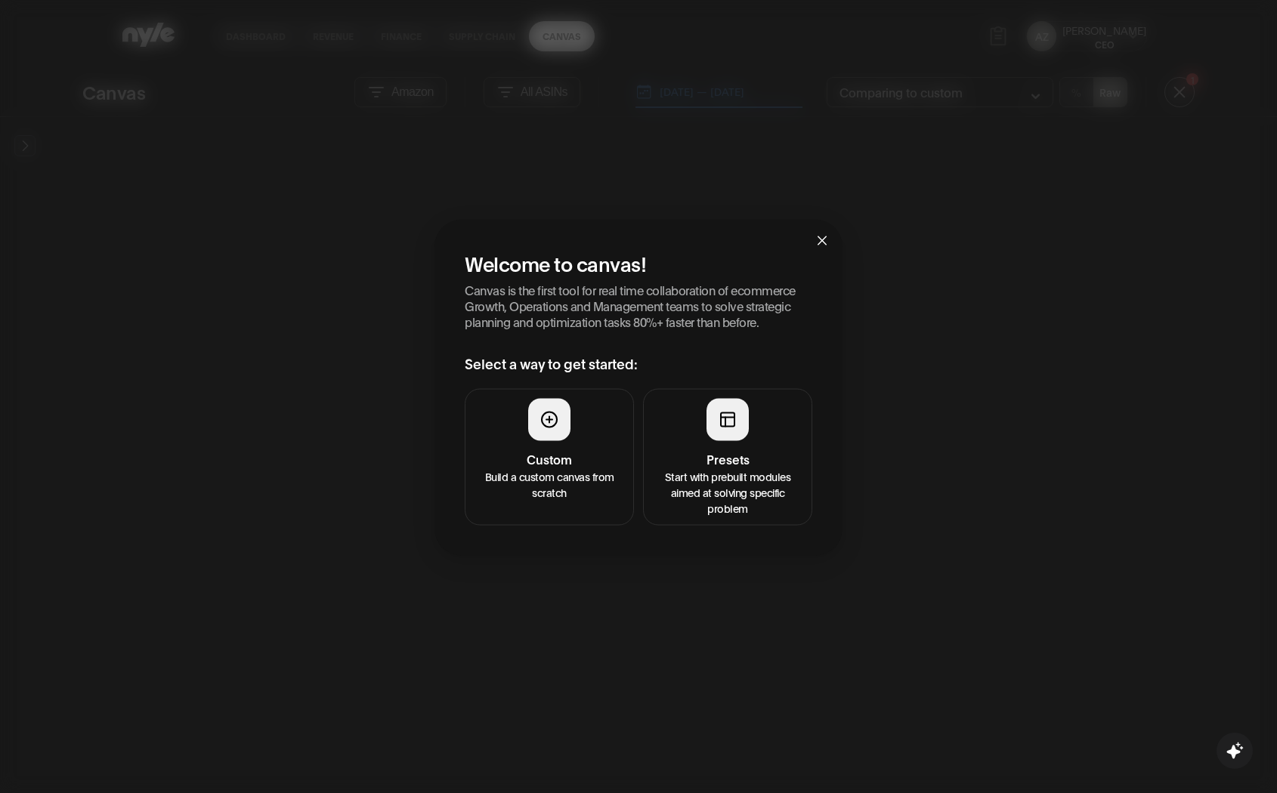
click at [708, 488] on p "Start with prebuilt modules aimed at solving specific problem" at bounding box center [728, 492] width 150 height 48
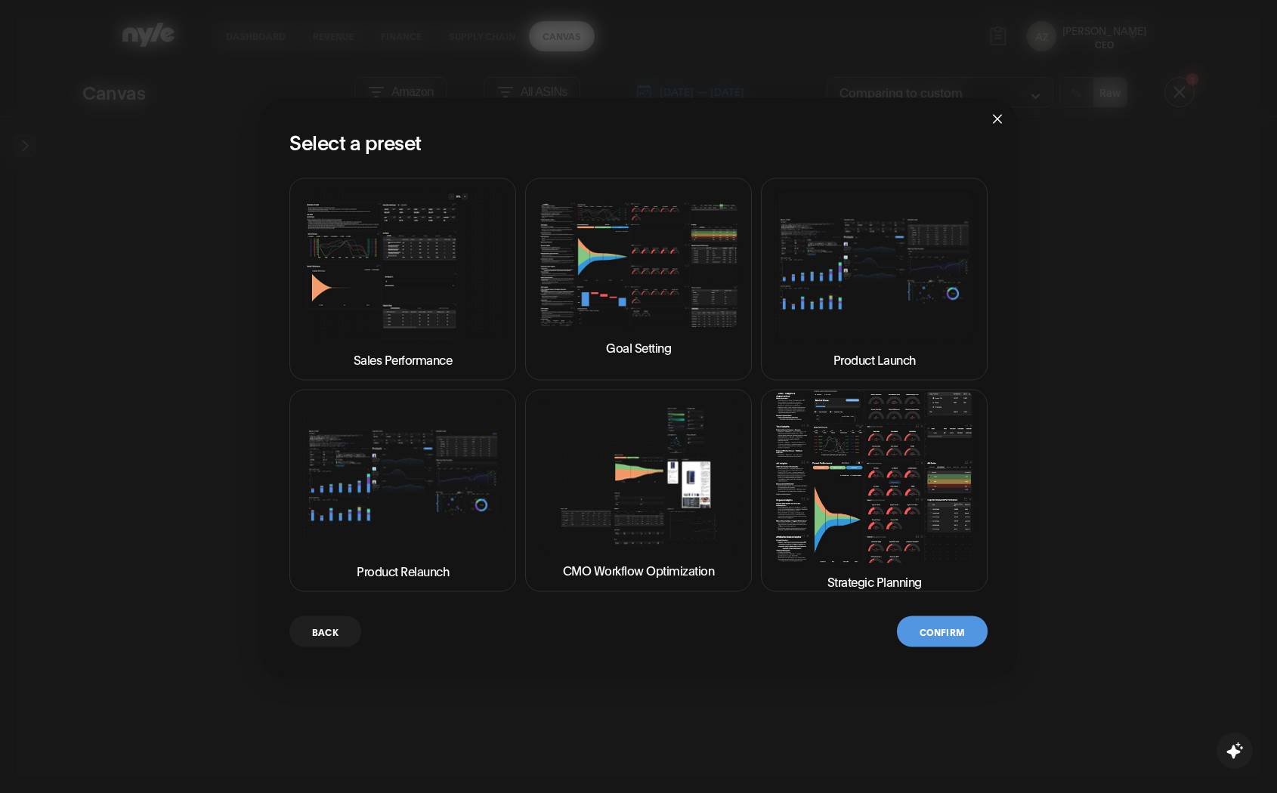
click at [858, 459] on img at bounding box center [874, 476] width 201 height 171
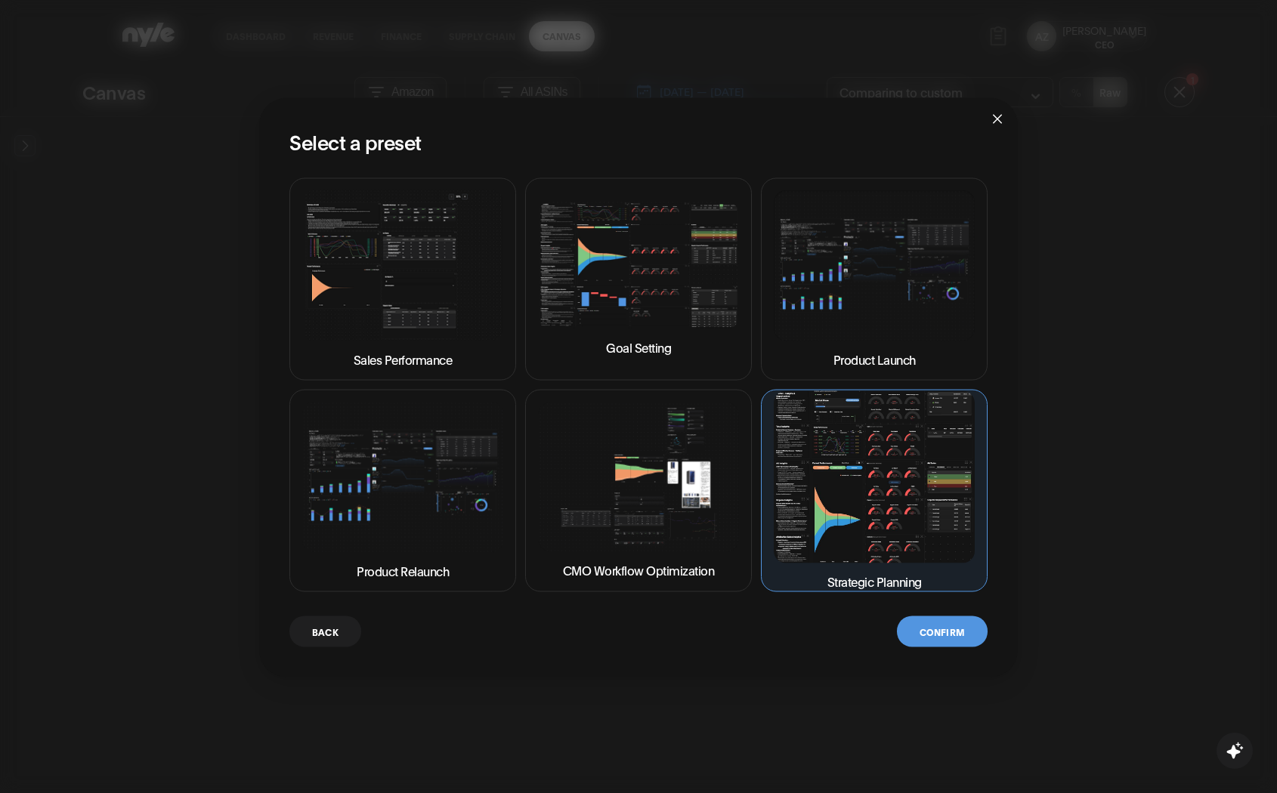
click at [957, 644] on button "Confirm" at bounding box center [942, 631] width 91 height 31
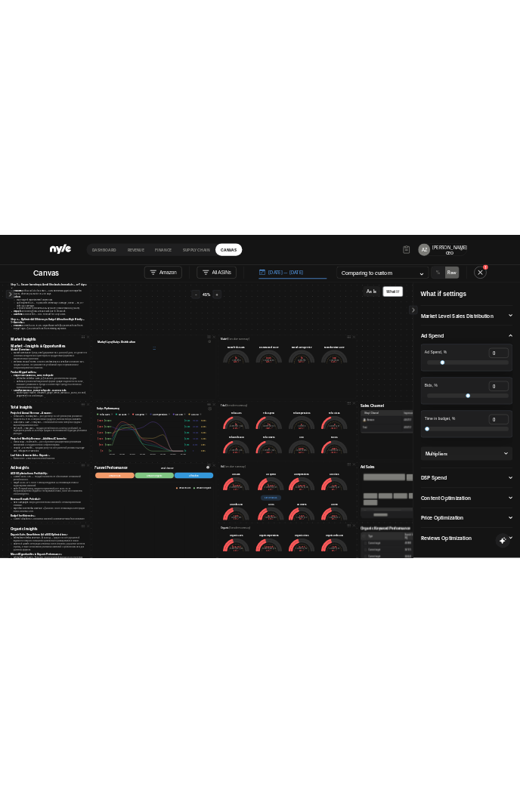
scroll to position [252, 0]
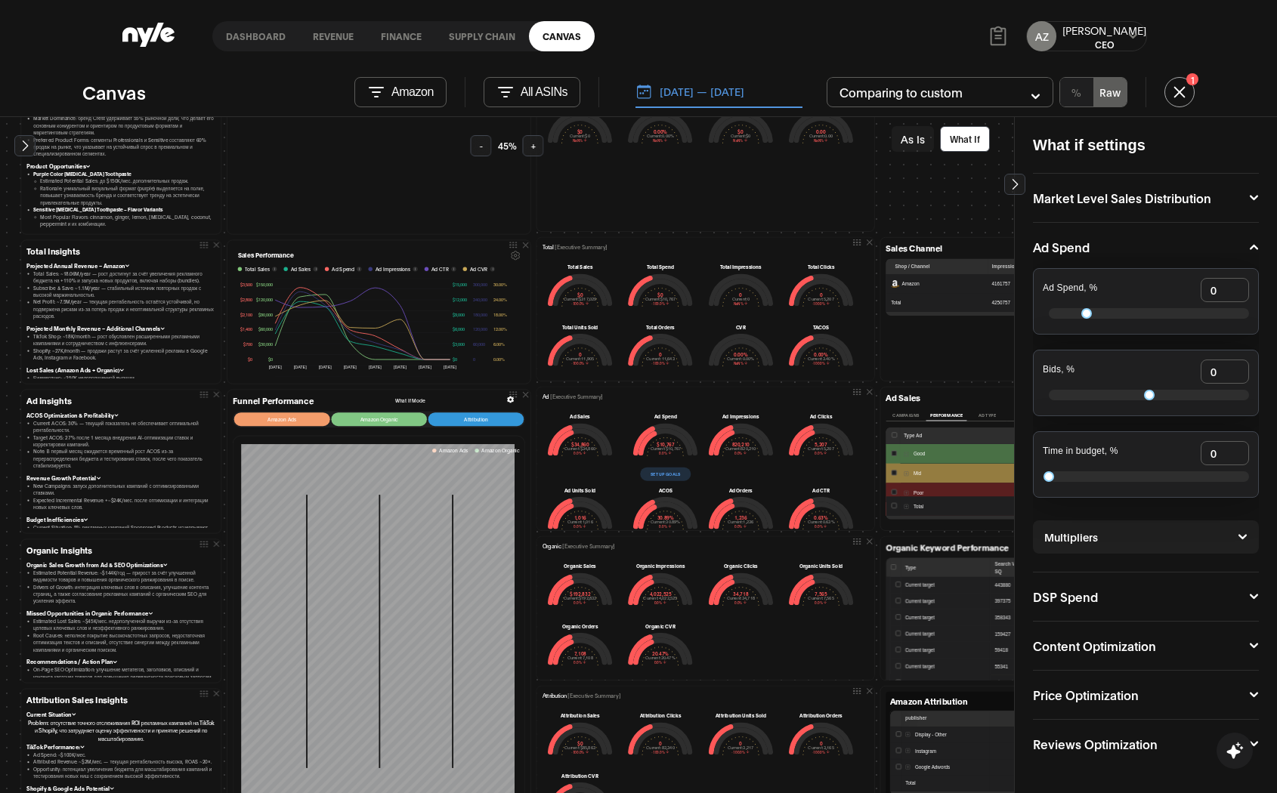
click at [891, 453] on input "checkbox" at bounding box center [893, 452] width 5 height 5
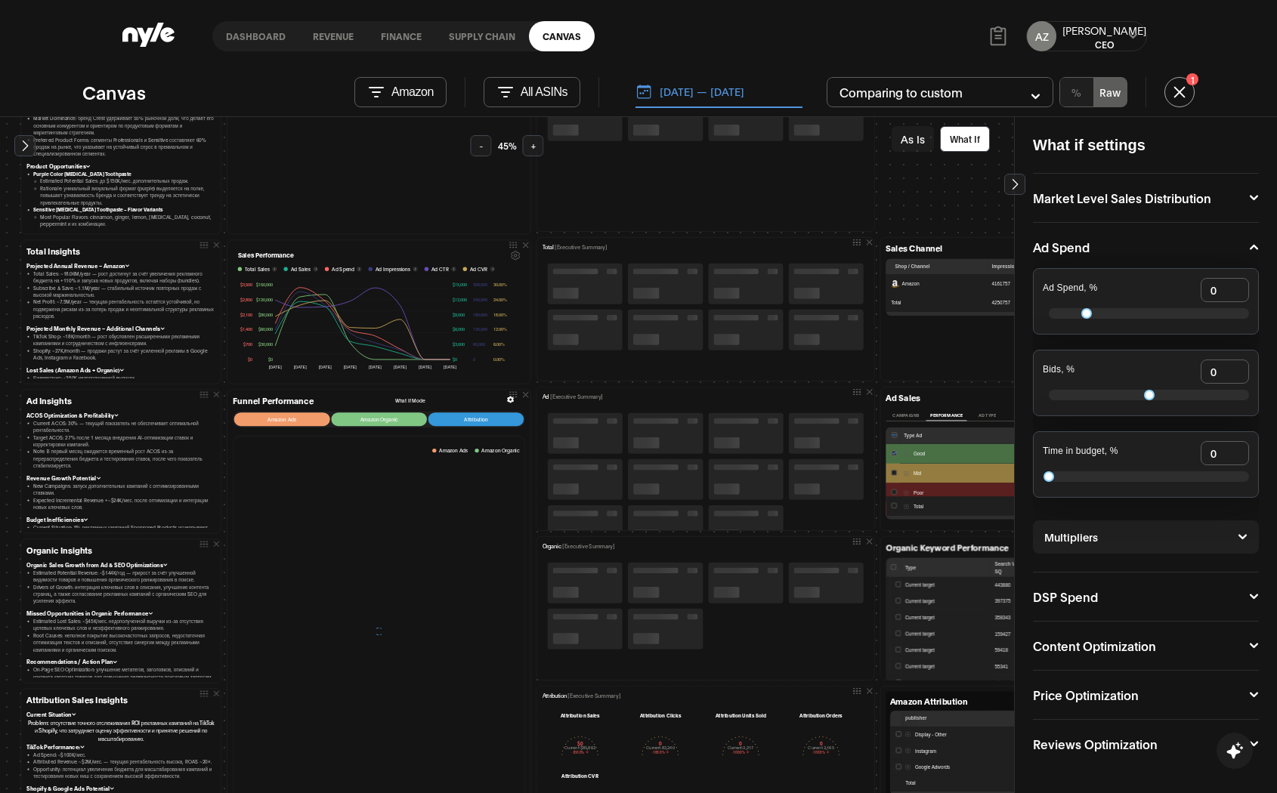
click at [1101, 317] on div at bounding box center [1149, 313] width 200 height 11
type input "26"
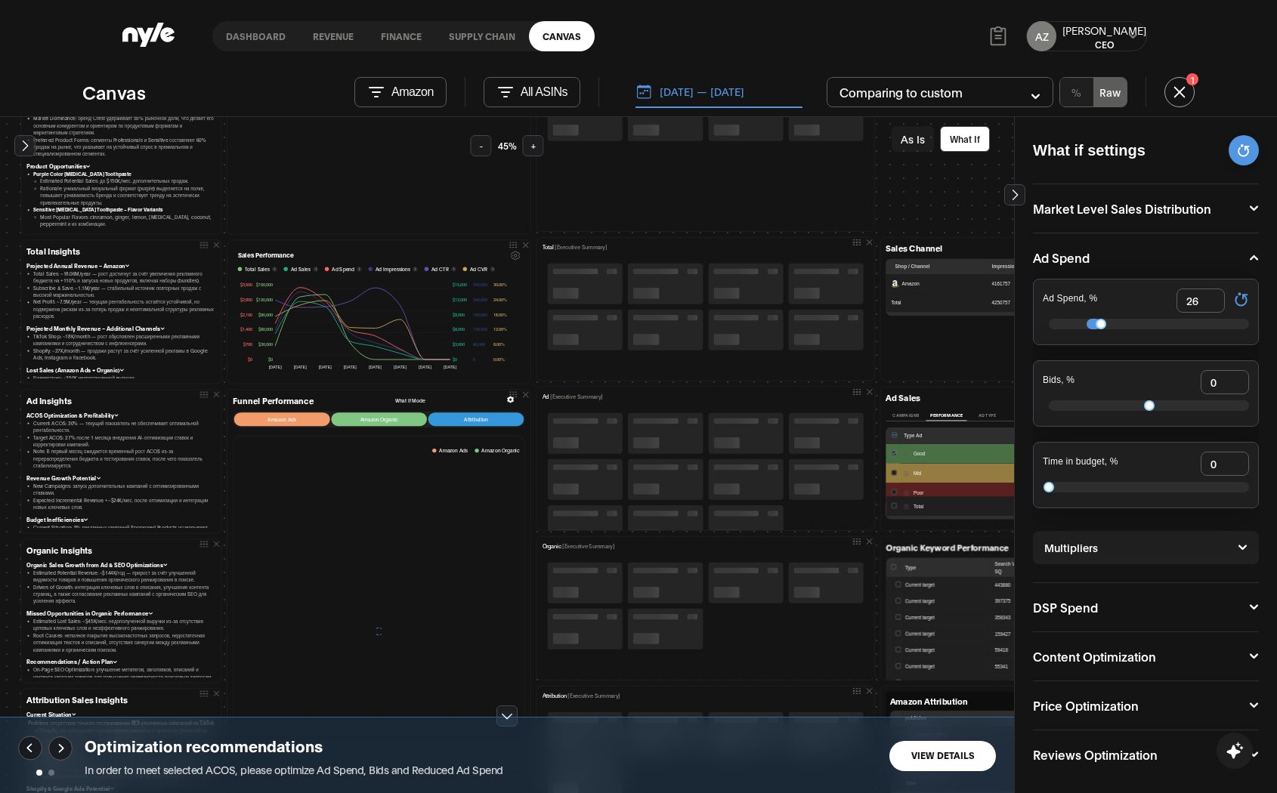
click at [949, 758] on button "View Details" at bounding box center [942, 756] width 107 height 30
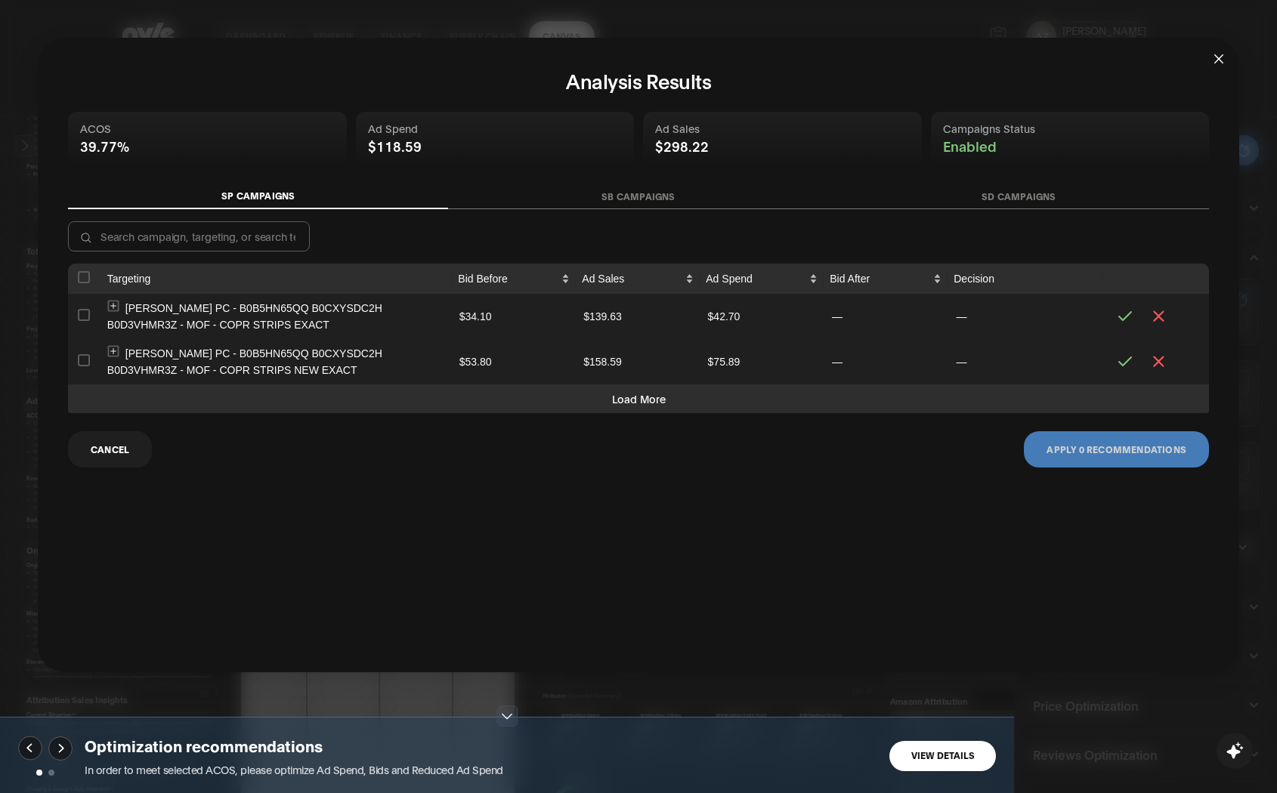
click at [1141, 456] on div "Analysis Results ACOS 39.77% Ad Spend $118.59 Ad Sales $298.22 Campaigns Status…" at bounding box center [638, 396] width 1277 height 793
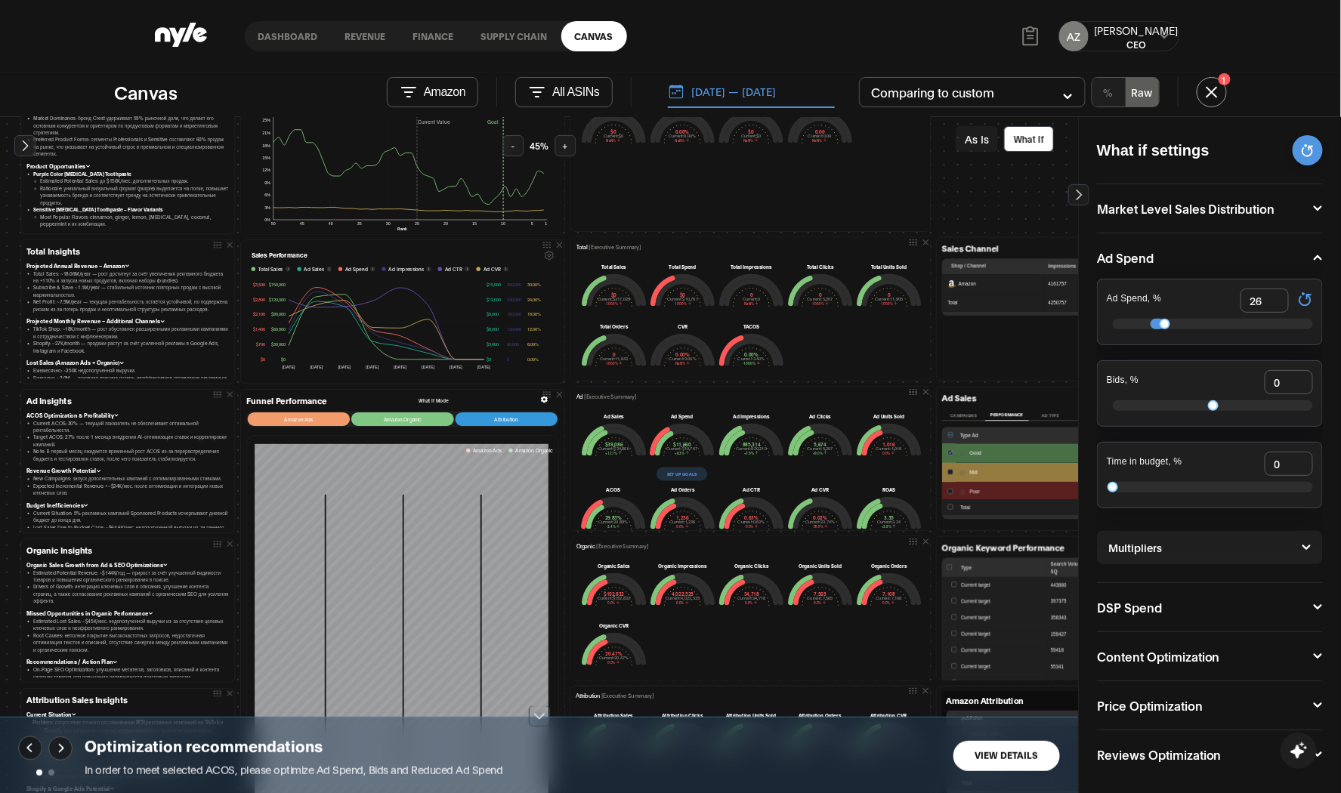
click at [1018, 756] on button "View Details" at bounding box center [1006, 756] width 107 height 30
